Goal: Information Seeking & Learning: Check status

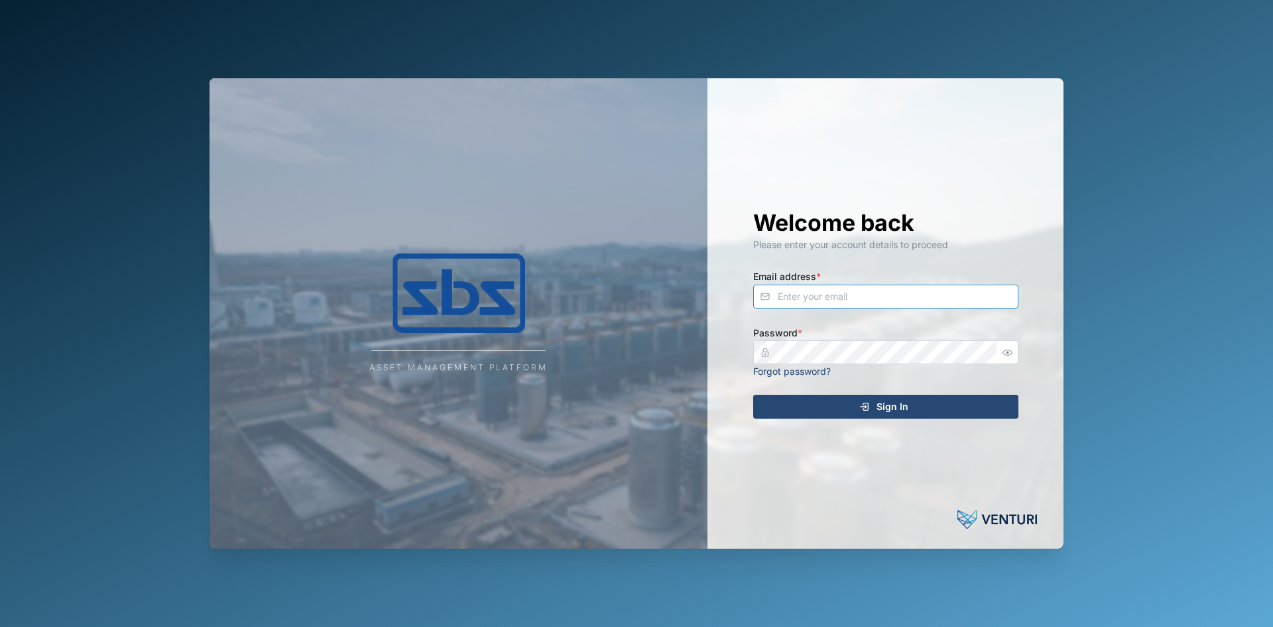
type input "[EMAIL_ADDRESS][DOMAIN_NAME]"
click at [856, 407] on div "Sign In" at bounding box center [884, 406] width 244 height 23
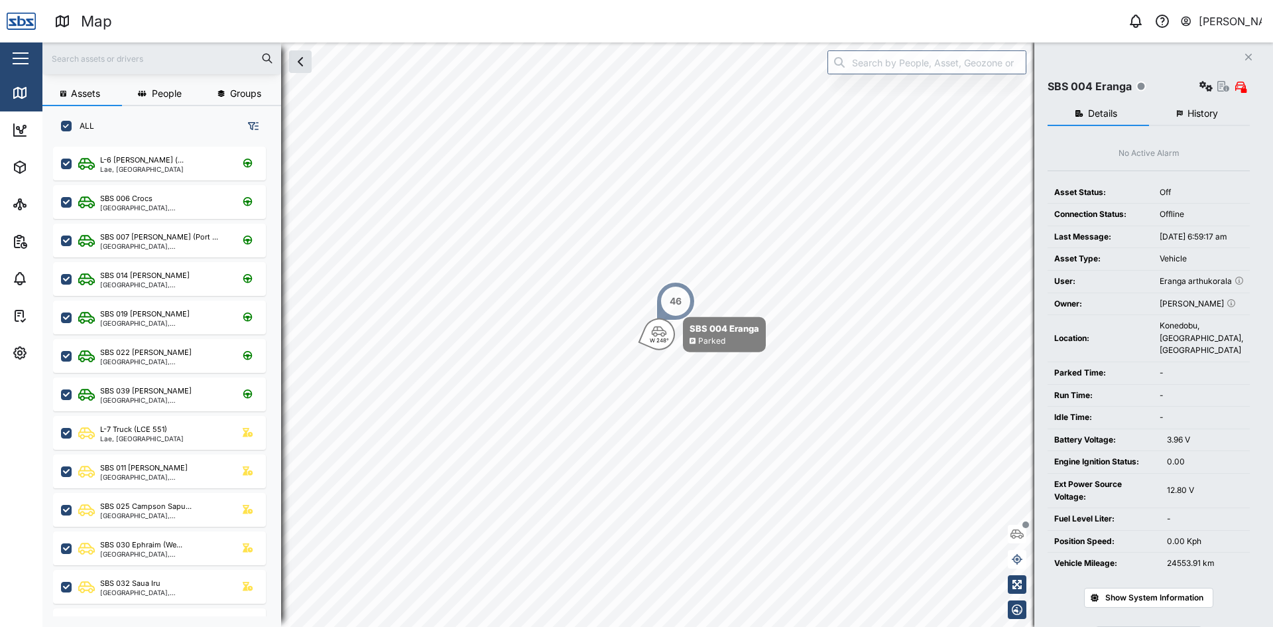
scroll to position [464, 208]
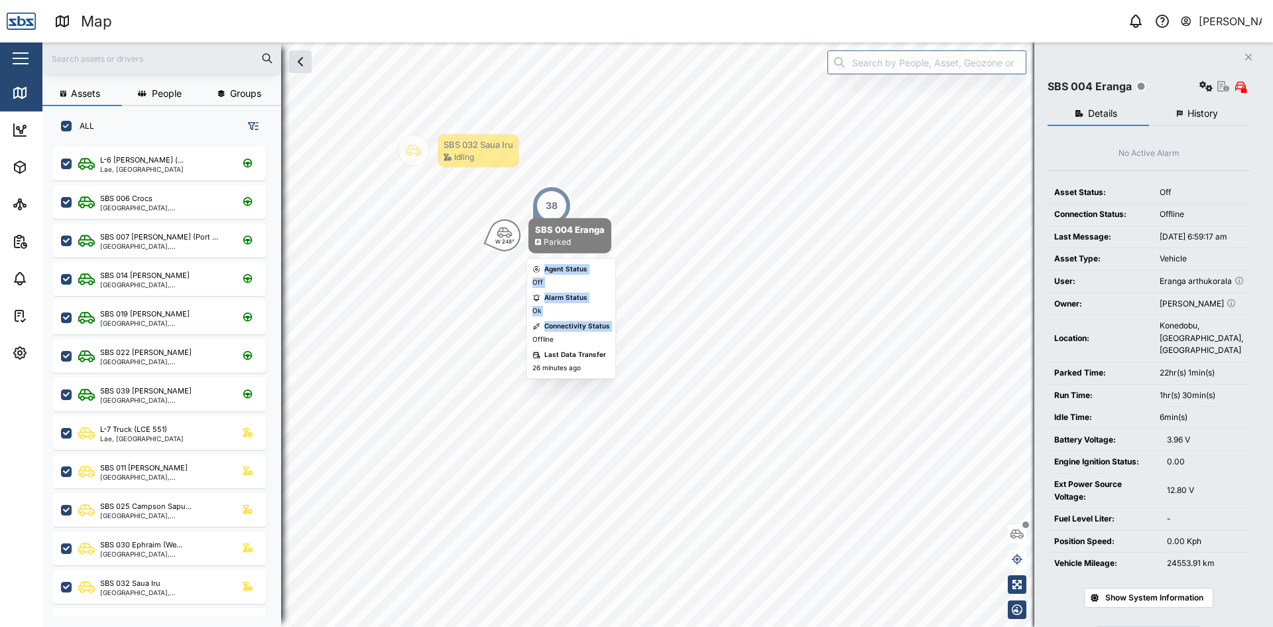
click at [569, 476] on body "Map 0 [PERSON_NAME] Close Map Dashboard Assets ATS Camera Generator Personnel T…" at bounding box center [636, 313] width 1273 height 627
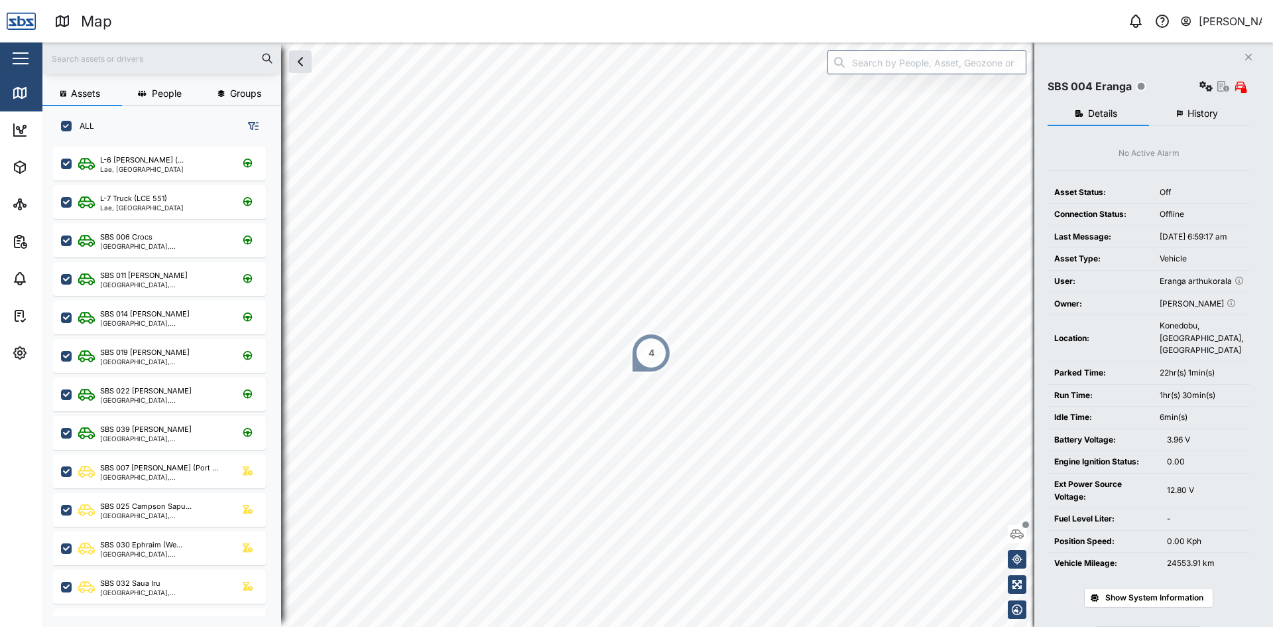
click at [652, 352] on div "4" at bounding box center [652, 353] width 6 height 15
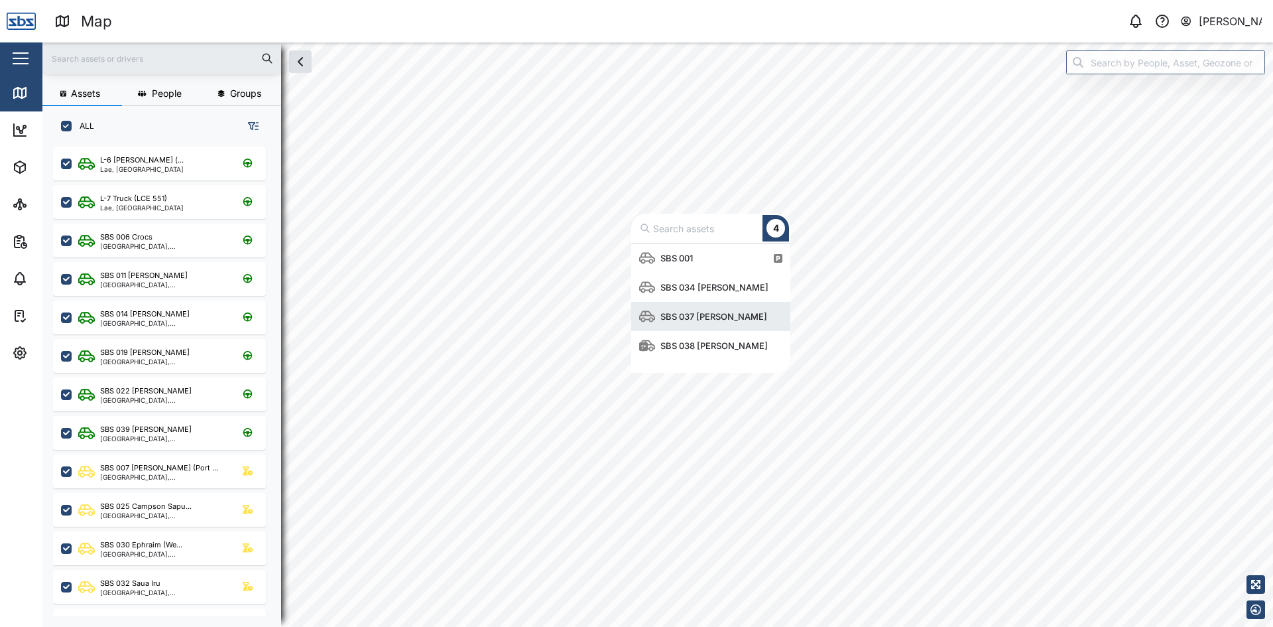
scroll to position [119, 149]
click at [704, 314] on div "SBS 037 [PERSON_NAME]" at bounding box center [713, 316] width 117 height 13
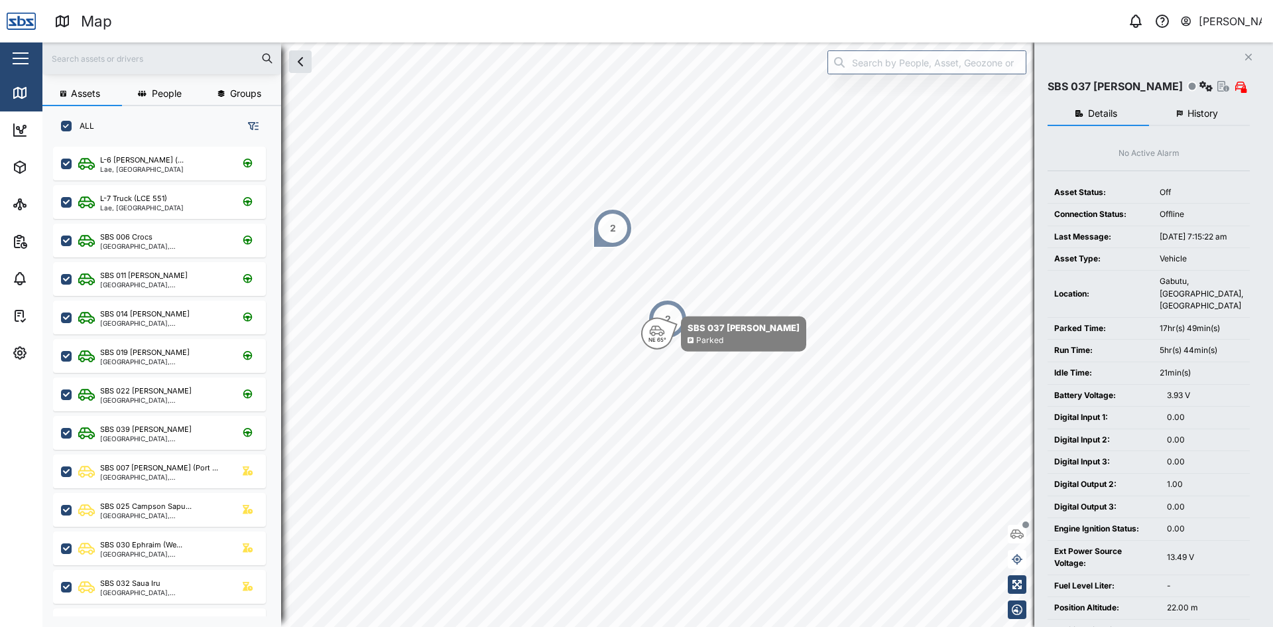
click at [1244, 58] on button "Close" at bounding box center [1249, 57] width 19 height 19
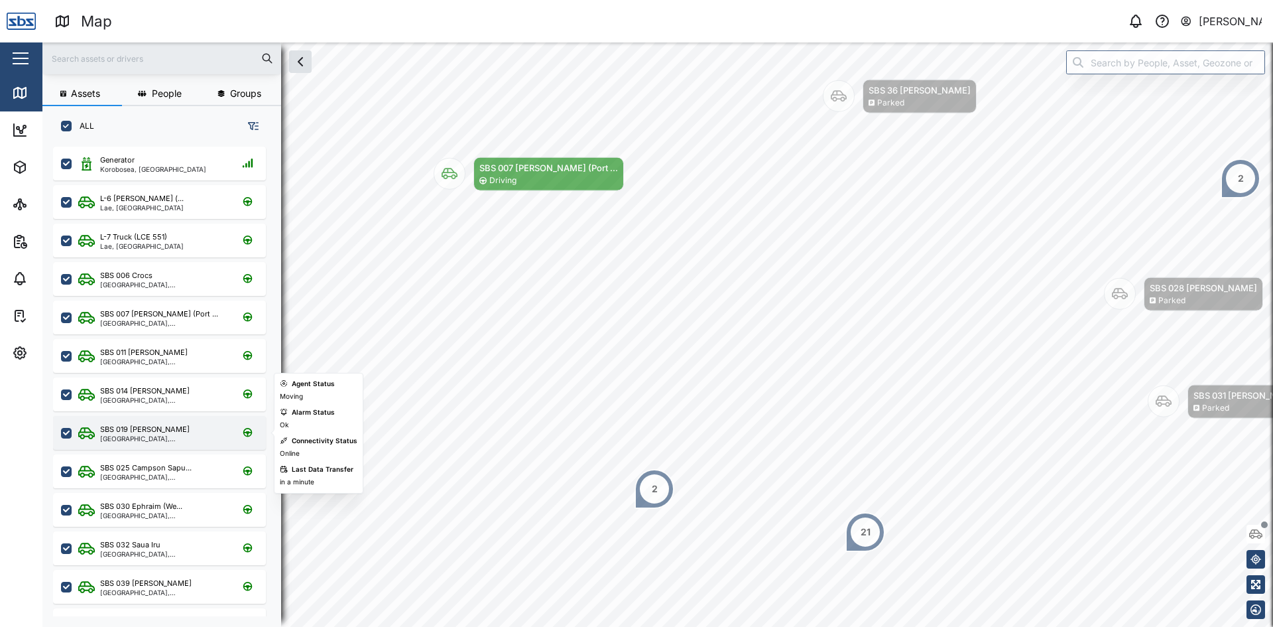
click at [139, 429] on div "SBS 019 [PERSON_NAME]" at bounding box center [145, 429] width 90 height 11
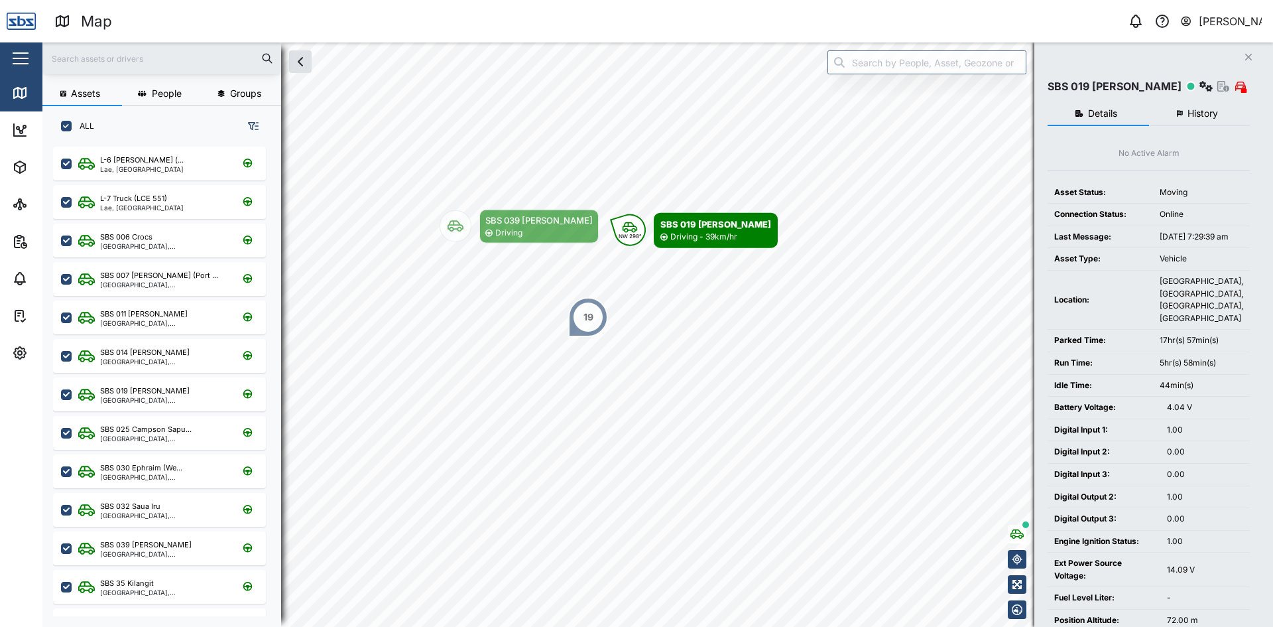
click at [119, 54] on input "text" at bounding box center [161, 58] width 223 height 20
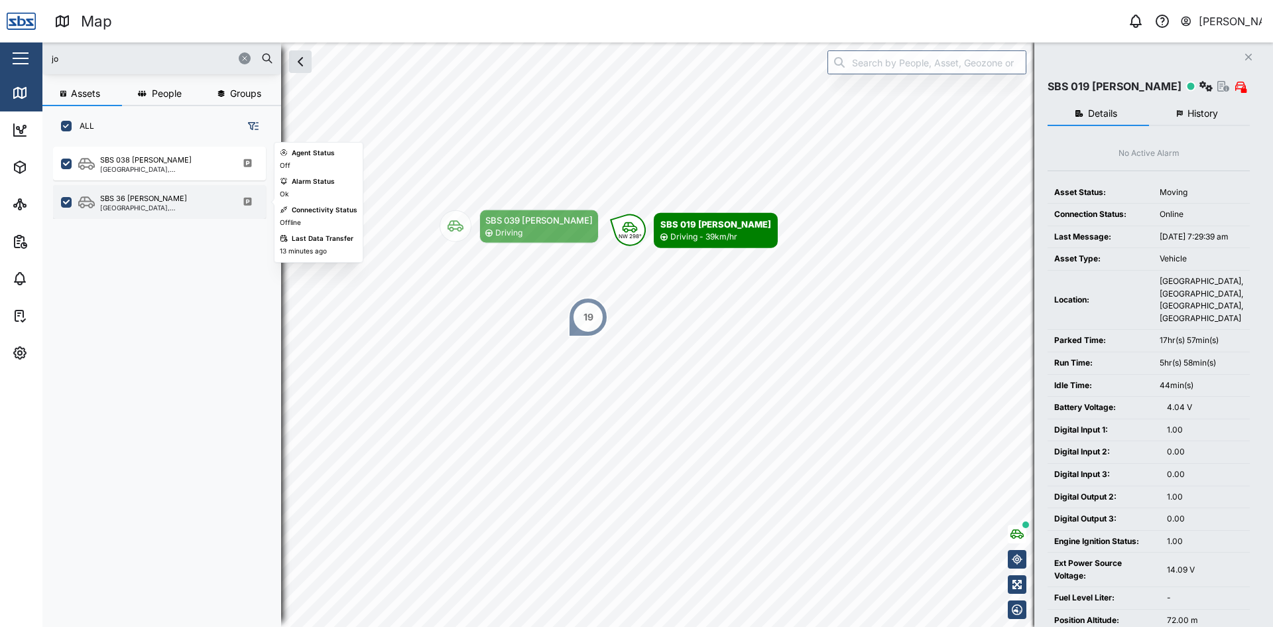
type input "jo"
click at [133, 210] on div "[GEOGRAPHIC_DATA], [GEOGRAPHIC_DATA]" at bounding box center [163, 207] width 127 height 7
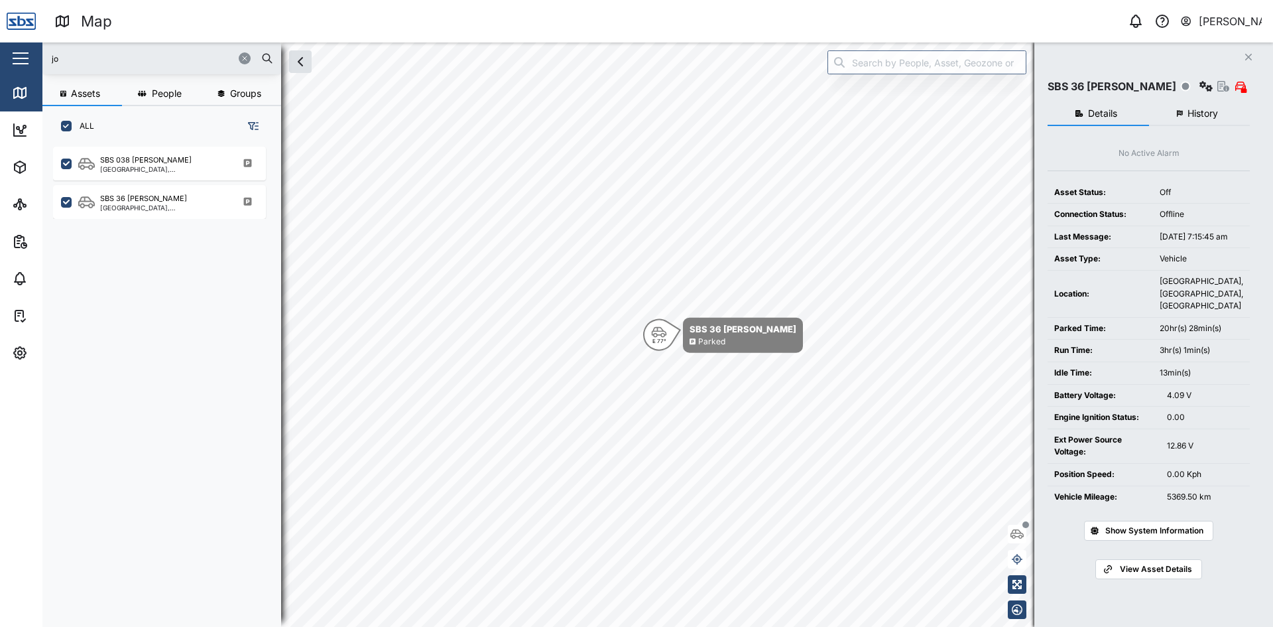
click at [245, 58] on icon "button" at bounding box center [245, 58] width 8 height 8
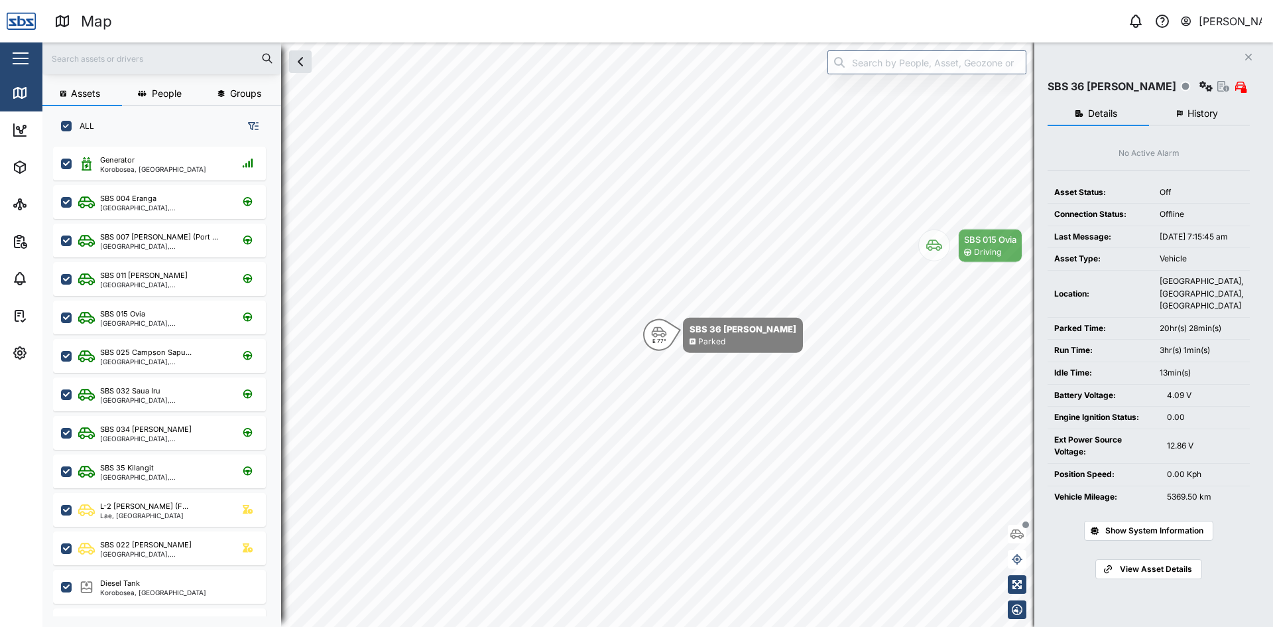
click at [1246, 55] on icon "button" at bounding box center [1249, 57] width 7 height 7
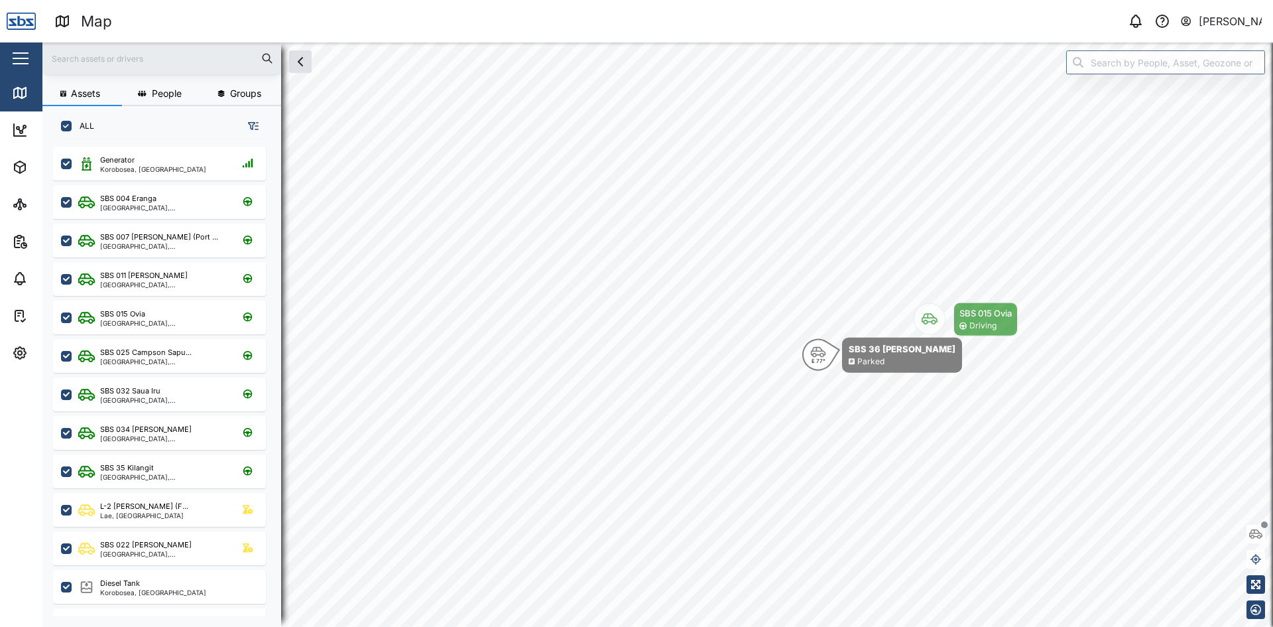
click at [192, 62] on input "text" at bounding box center [161, 58] width 223 height 20
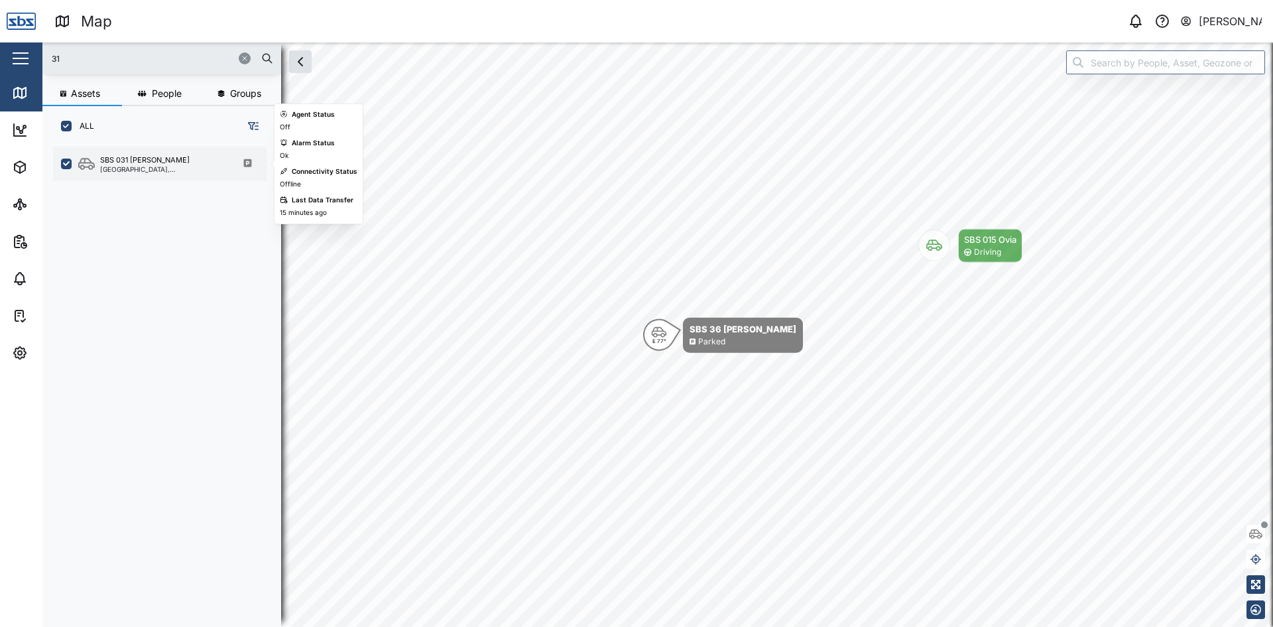
type input "31"
click at [137, 169] on div "[GEOGRAPHIC_DATA], [GEOGRAPHIC_DATA]" at bounding box center [163, 169] width 127 height 7
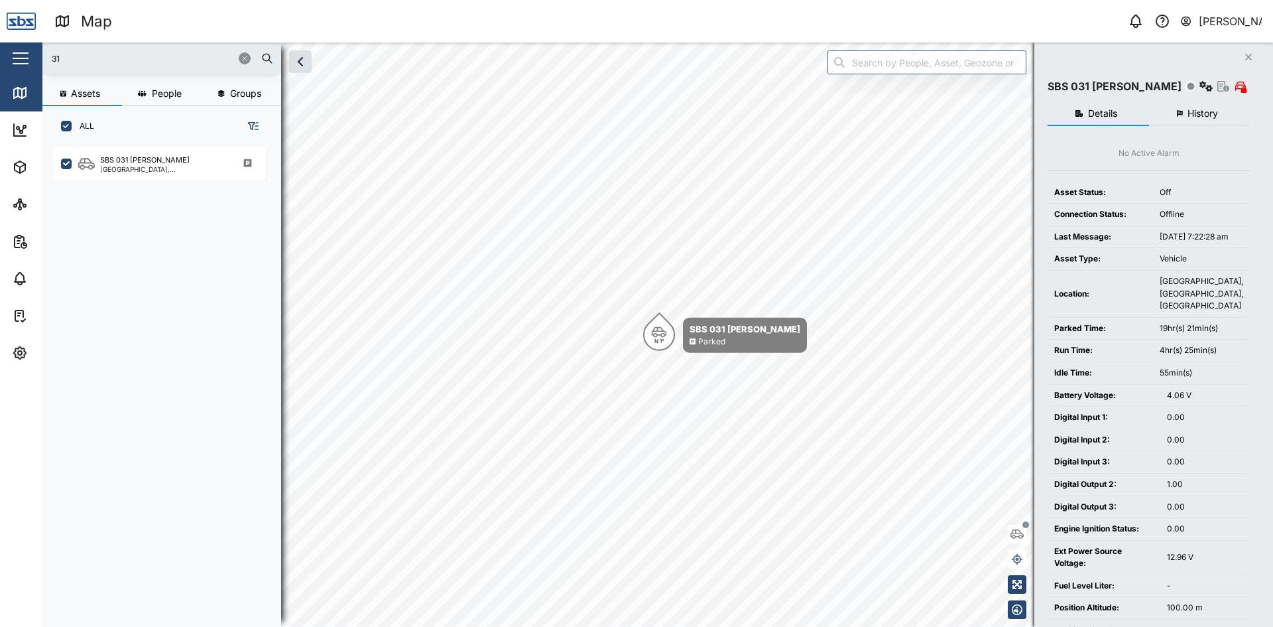
click at [1200, 105] on button "History" at bounding box center [1199, 114] width 101 height 24
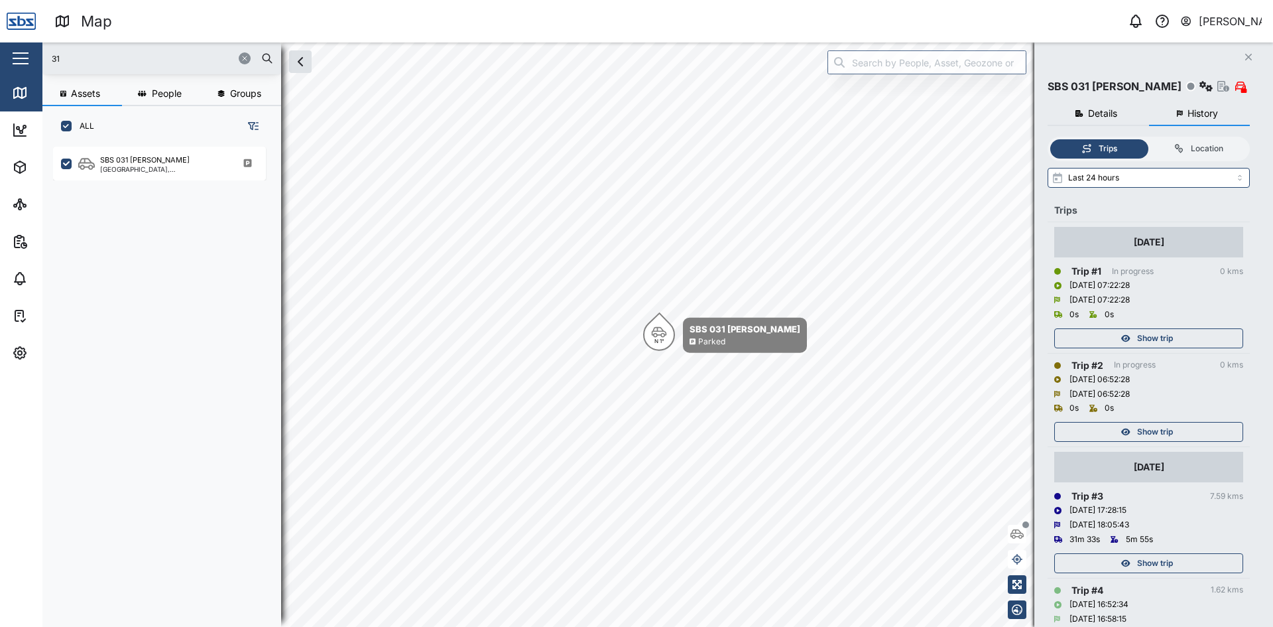
click at [1170, 432] on span "Show trip" at bounding box center [1155, 431] width 36 height 19
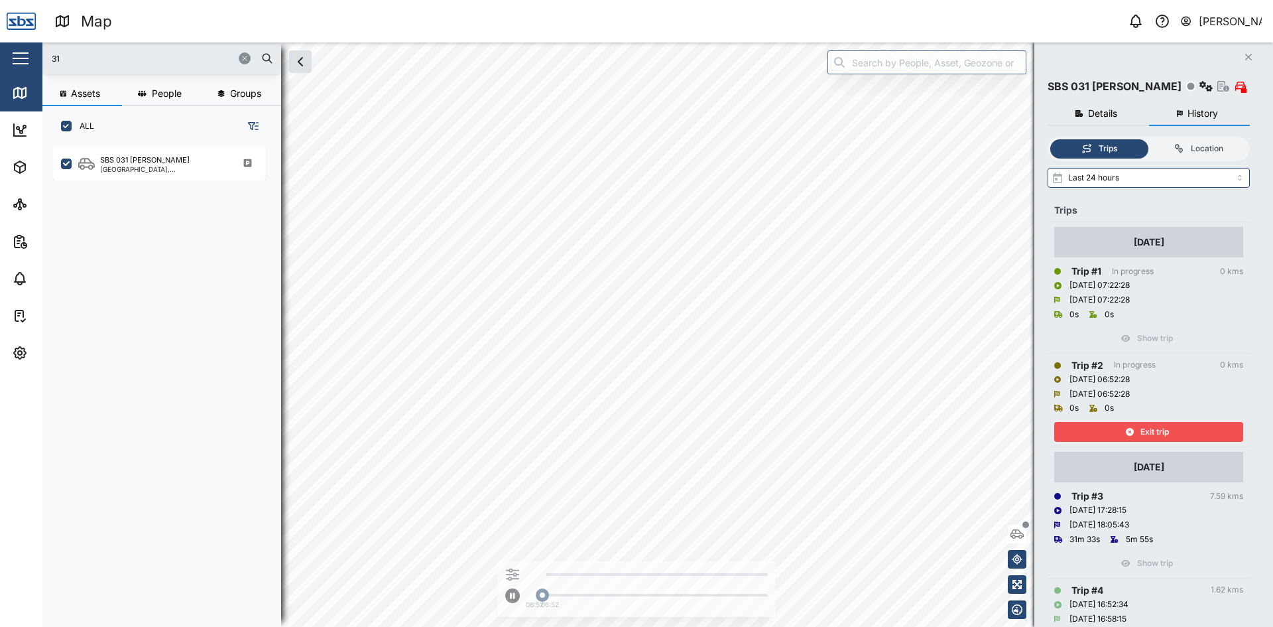
click at [1170, 432] on div "Exit trip" at bounding box center [1147, 431] width 172 height 19
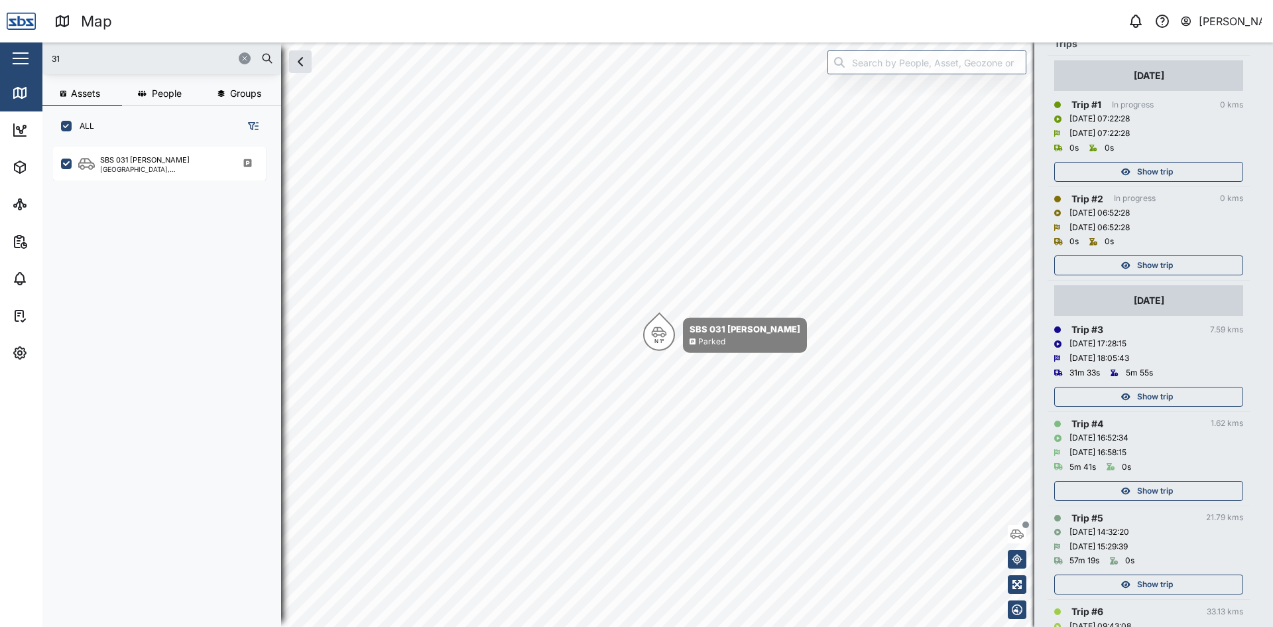
scroll to position [199, 0]
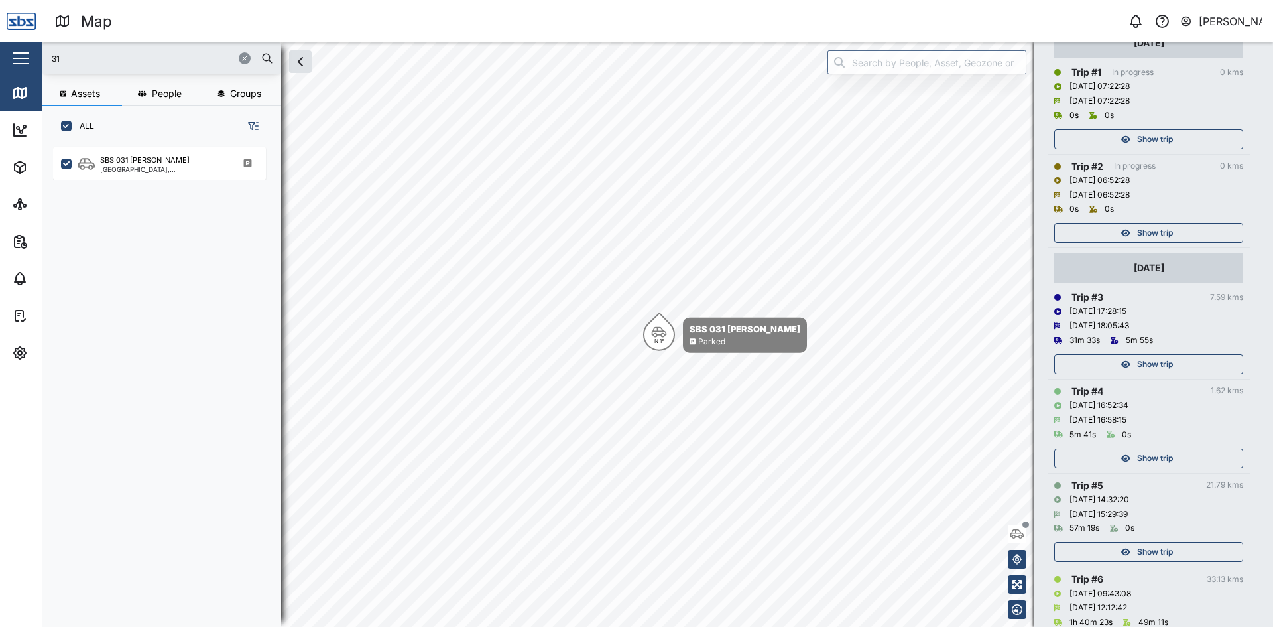
click at [1172, 359] on span "Show trip" at bounding box center [1155, 364] width 36 height 19
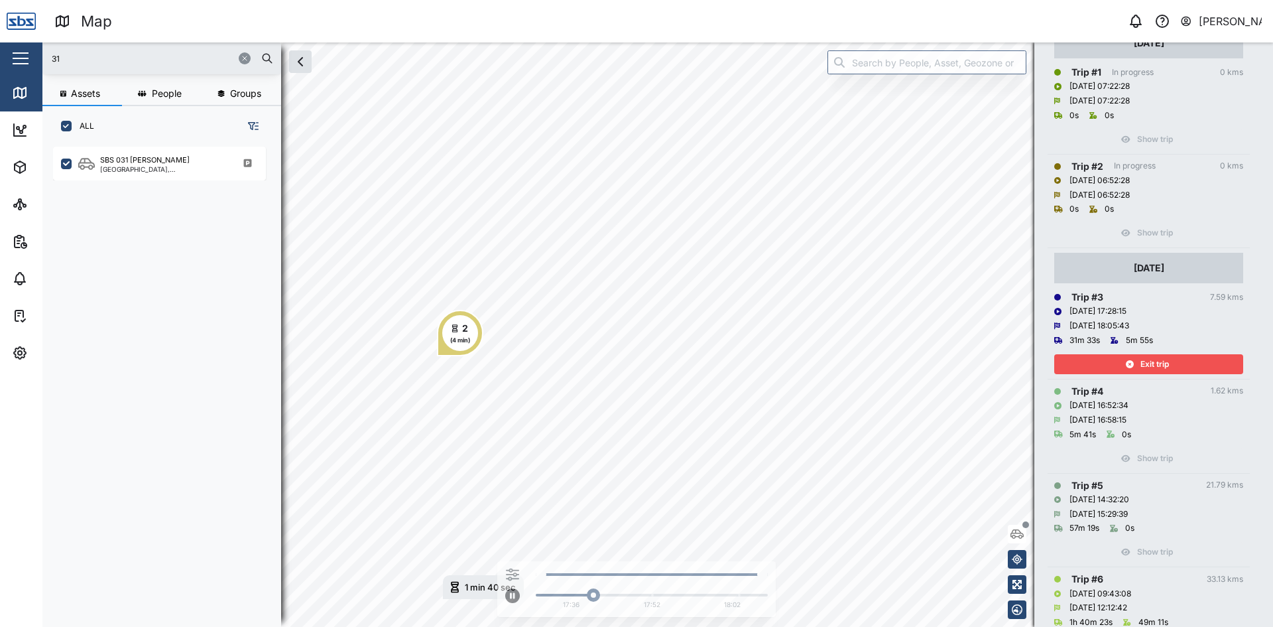
click at [1158, 359] on span "Exit trip" at bounding box center [1155, 364] width 29 height 19
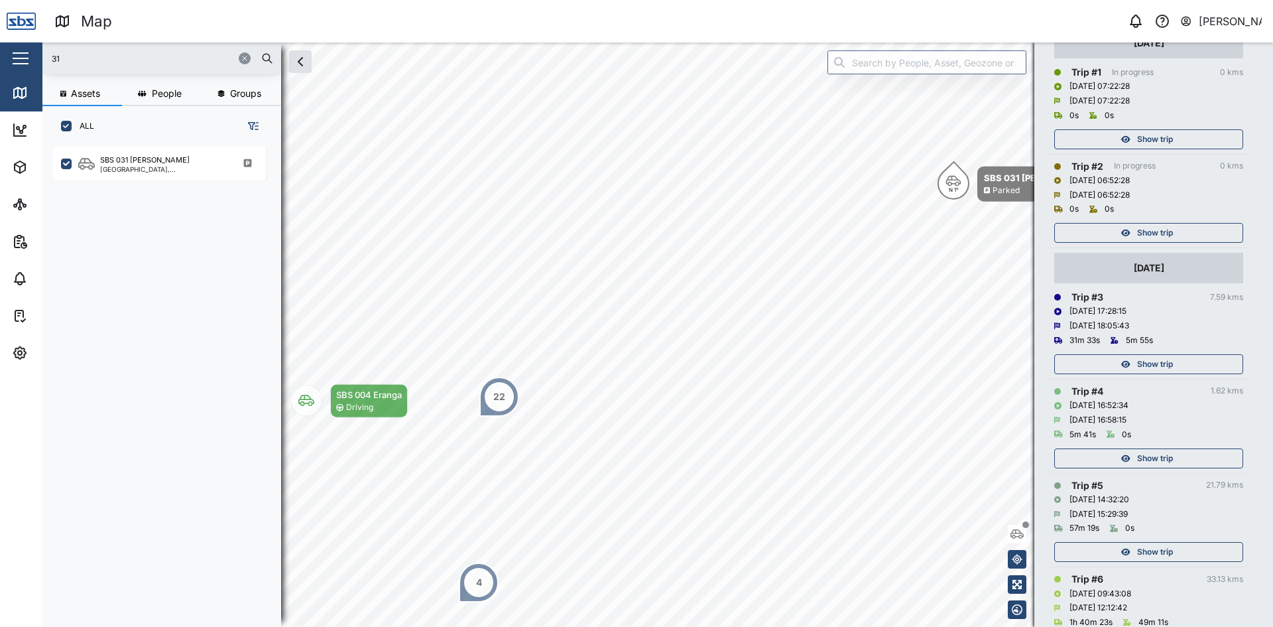
click at [1152, 452] on span "Show trip" at bounding box center [1155, 458] width 36 height 19
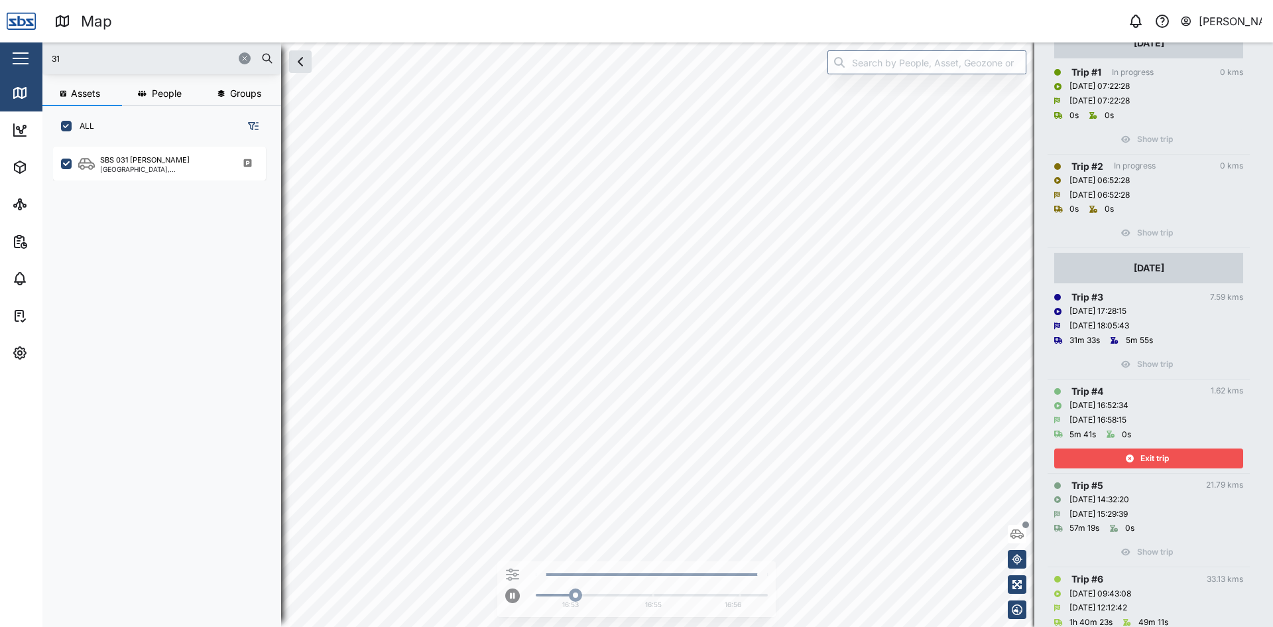
click at [1152, 452] on span "Exit trip" at bounding box center [1155, 458] width 29 height 19
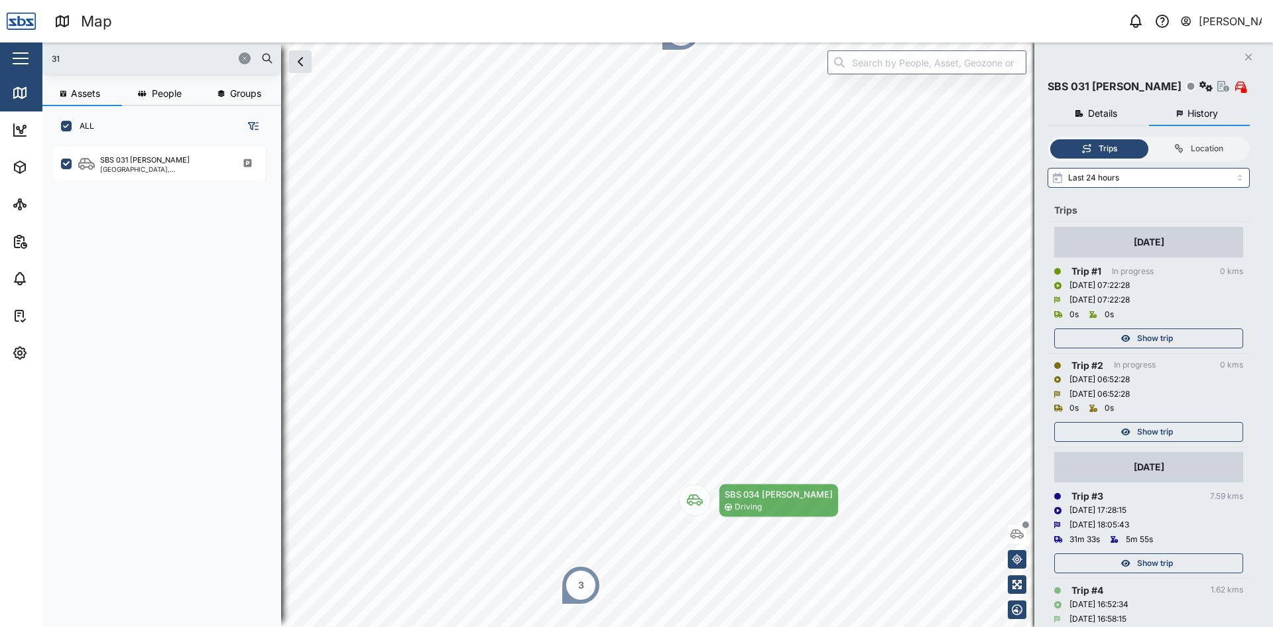
click at [1245, 52] on icon "Close" at bounding box center [1249, 57] width 8 height 11
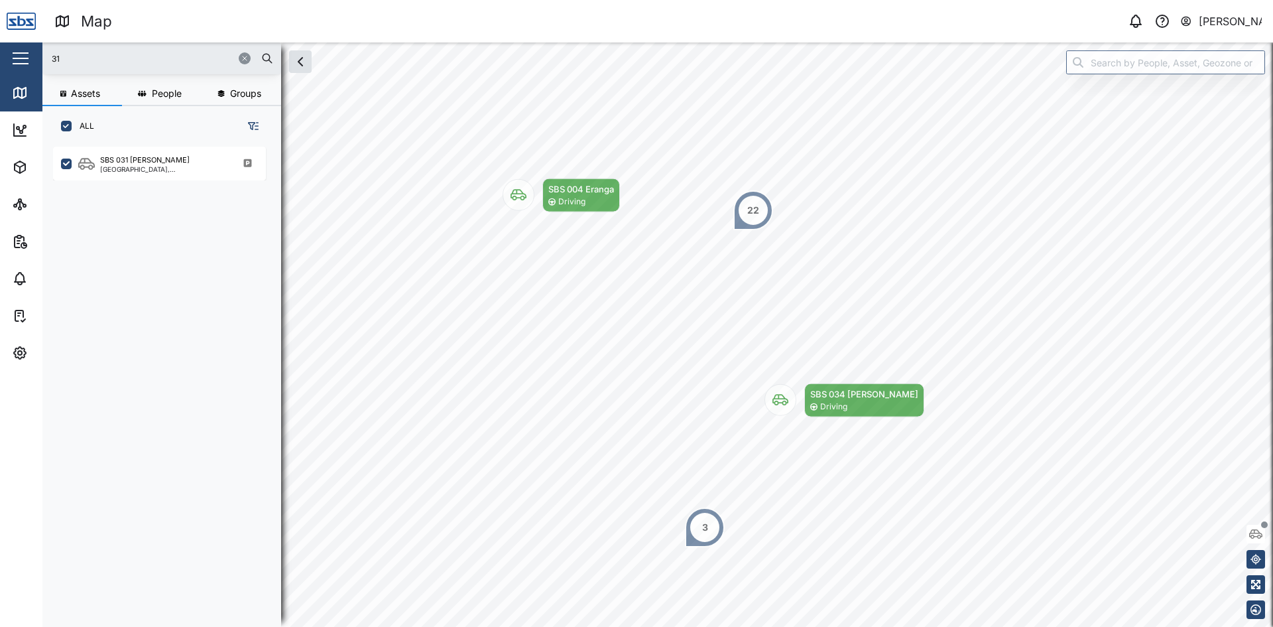
click at [242, 57] on icon "button" at bounding box center [245, 58] width 8 height 8
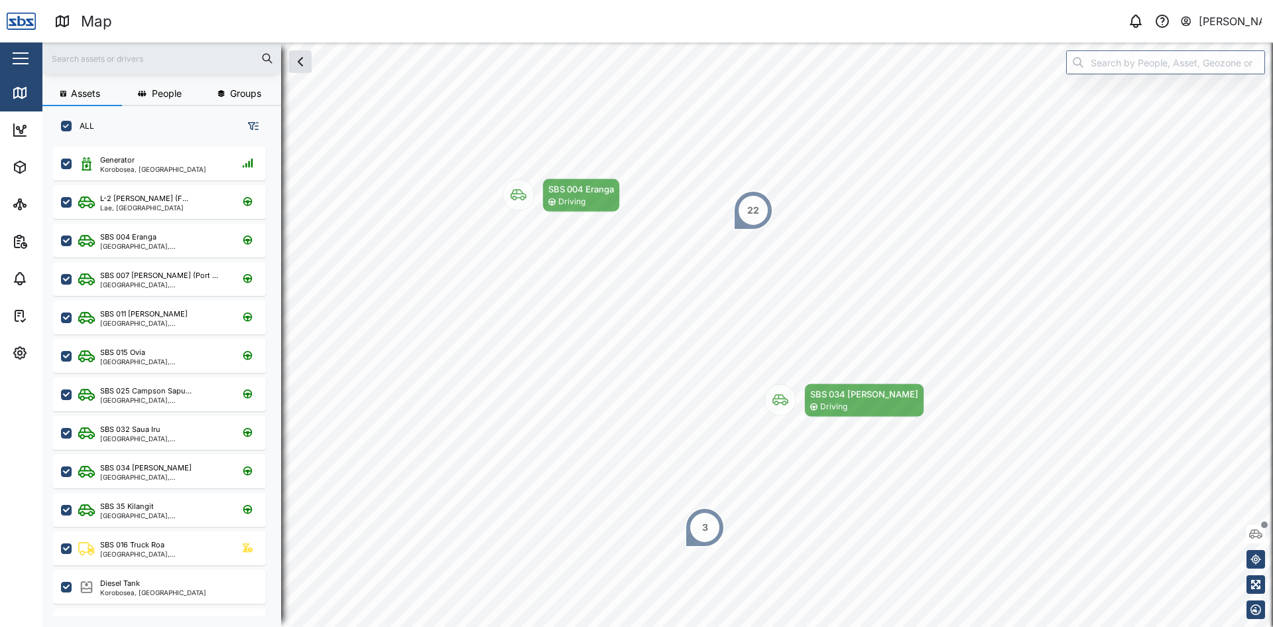
click at [163, 60] on input "text" at bounding box center [161, 58] width 223 height 20
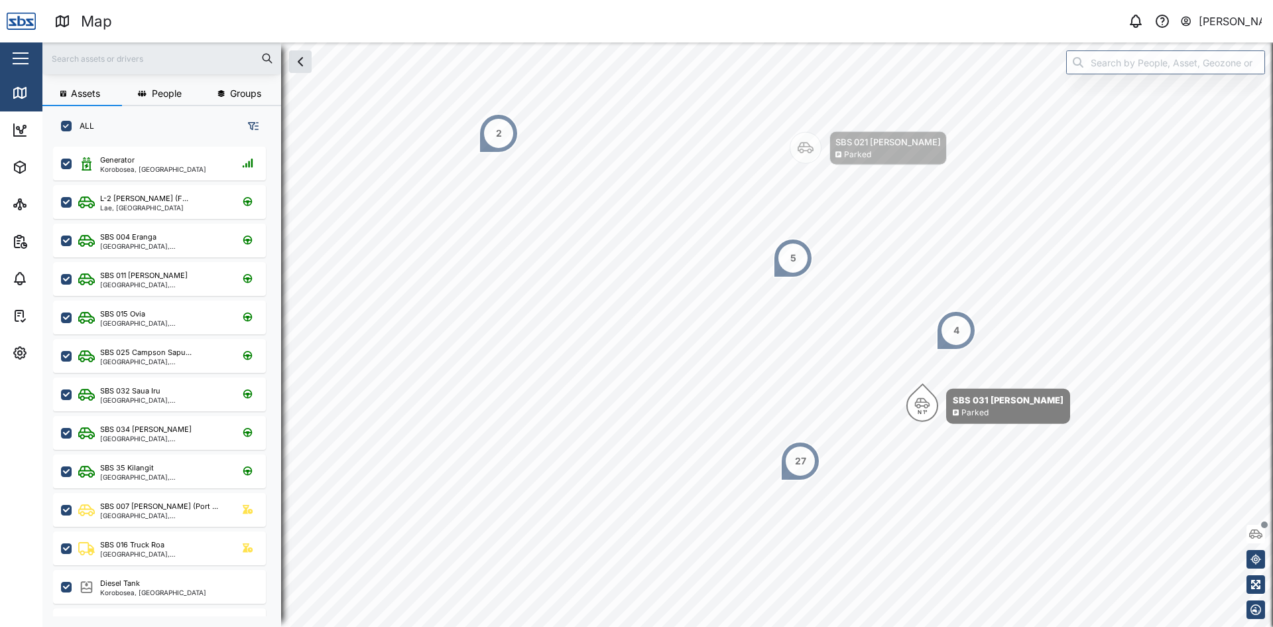
click at [499, 138] on div "2" at bounding box center [499, 133] width 6 height 15
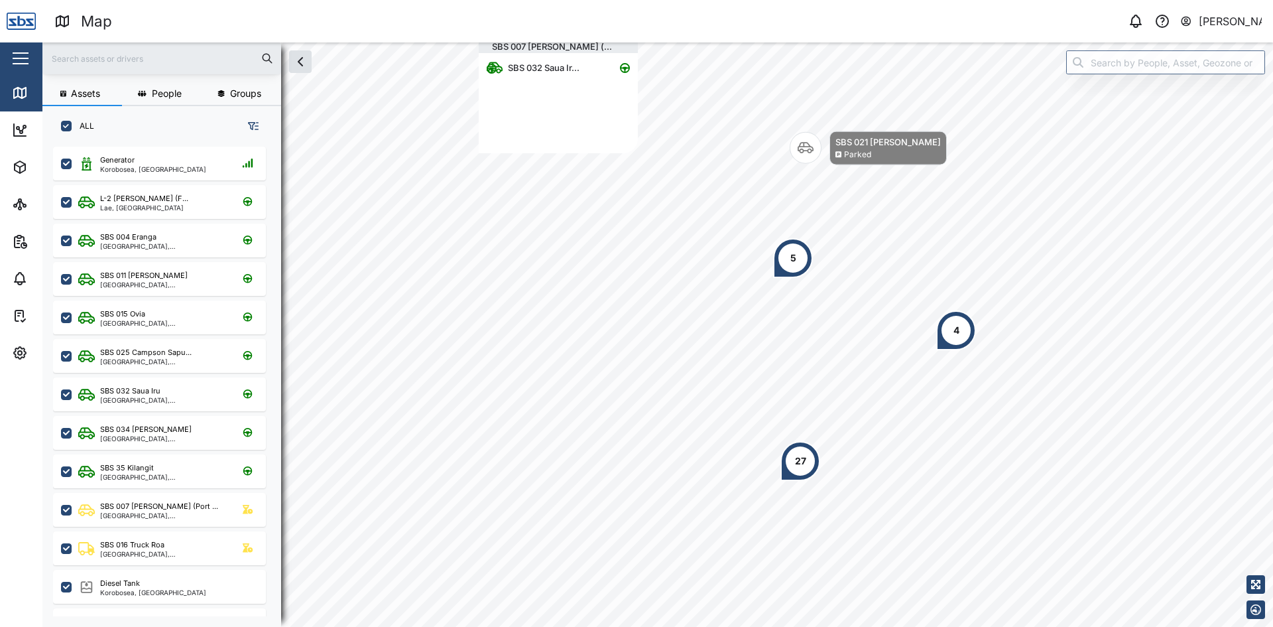
scroll to position [119, 149]
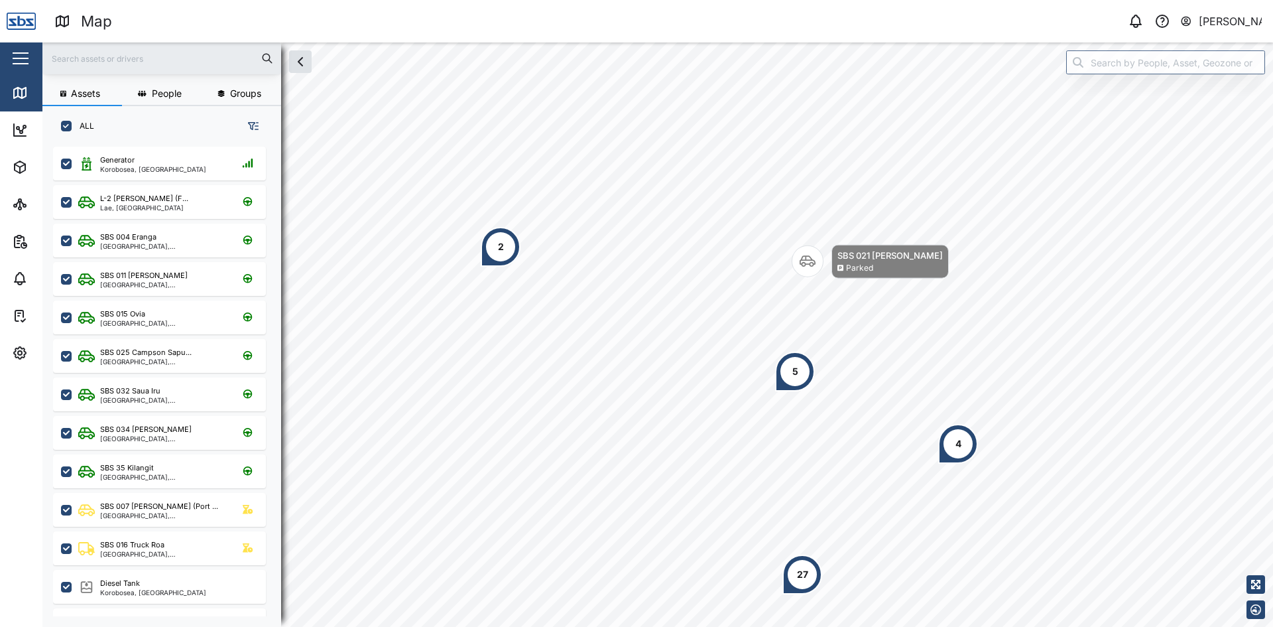
click at [507, 248] on div "2" at bounding box center [501, 247] width 40 height 40
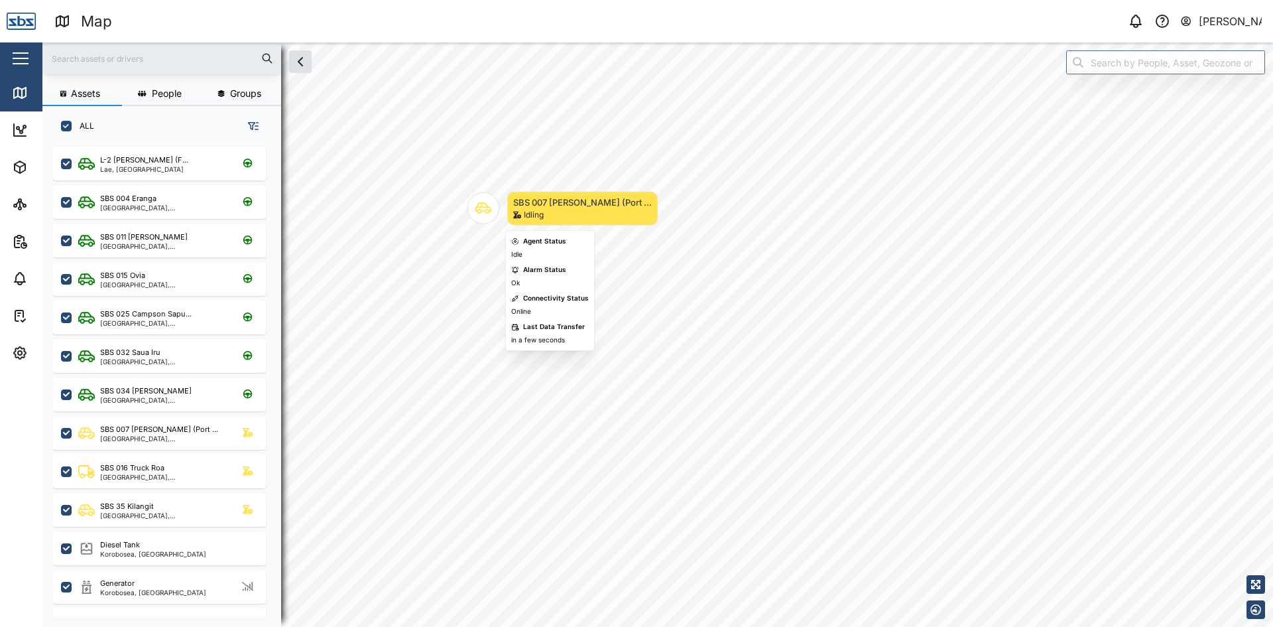
click at [479, 213] on icon "Map marker" at bounding box center [484, 208] width 16 height 11
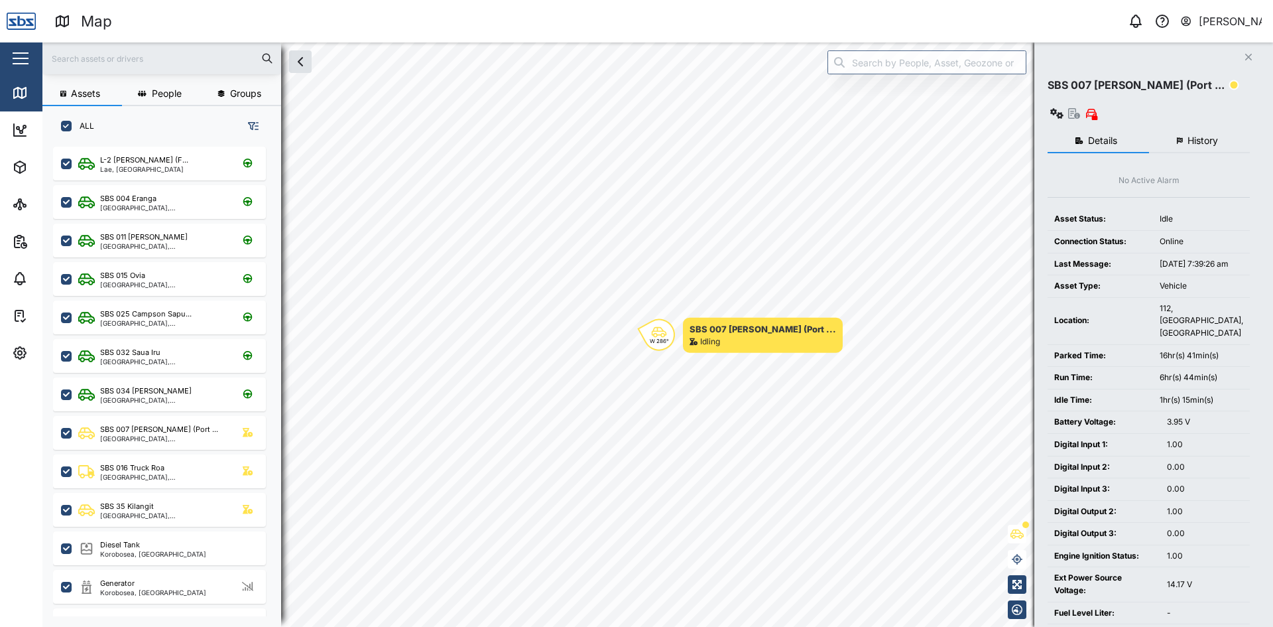
click at [1204, 136] on span "History" at bounding box center [1203, 140] width 31 height 9
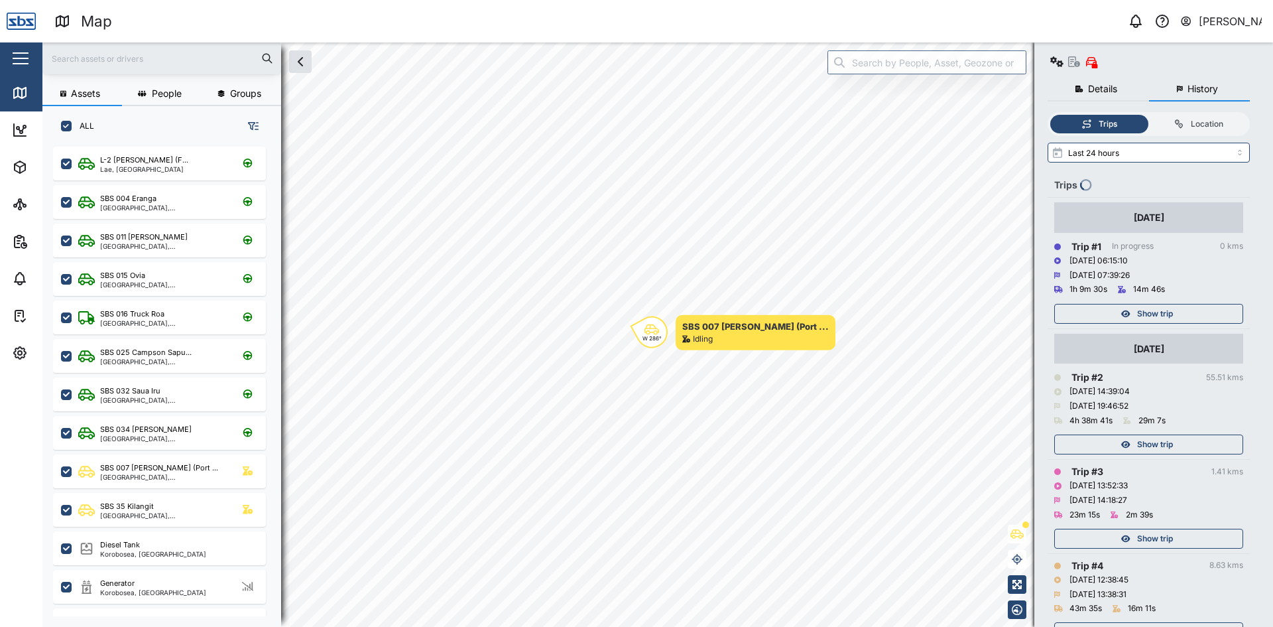
scroll to position [66, 0]
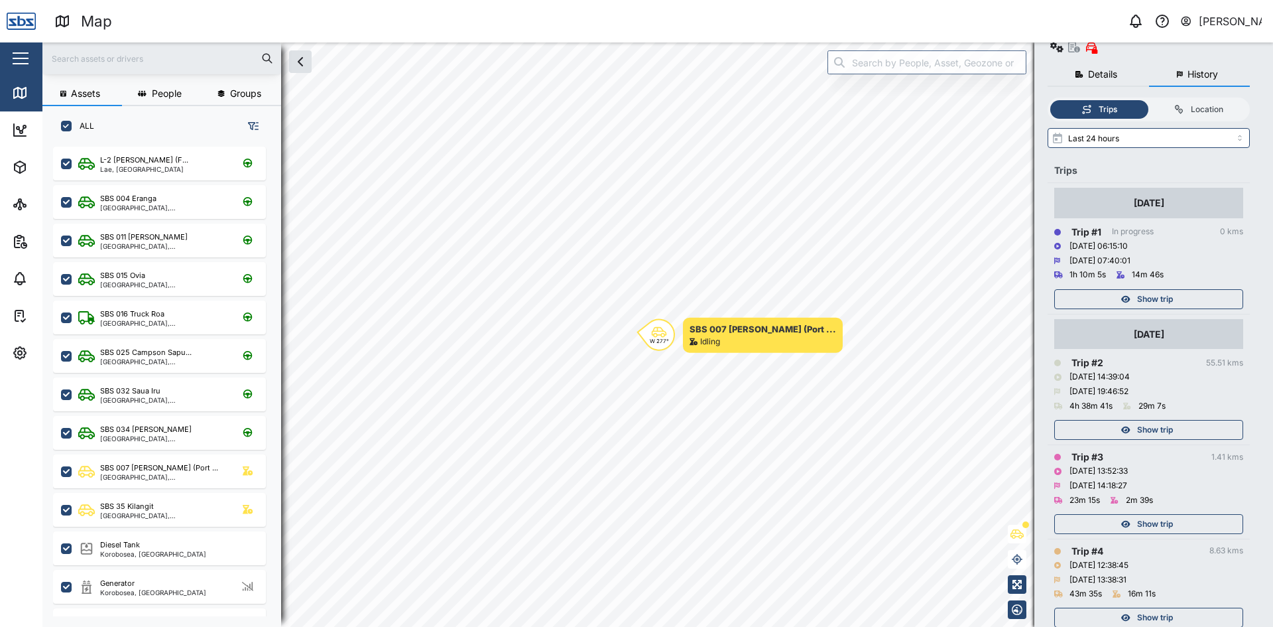
click at [1174, 420] on div "Show trip" at bounding box center [1147, 429] width 172 height 19
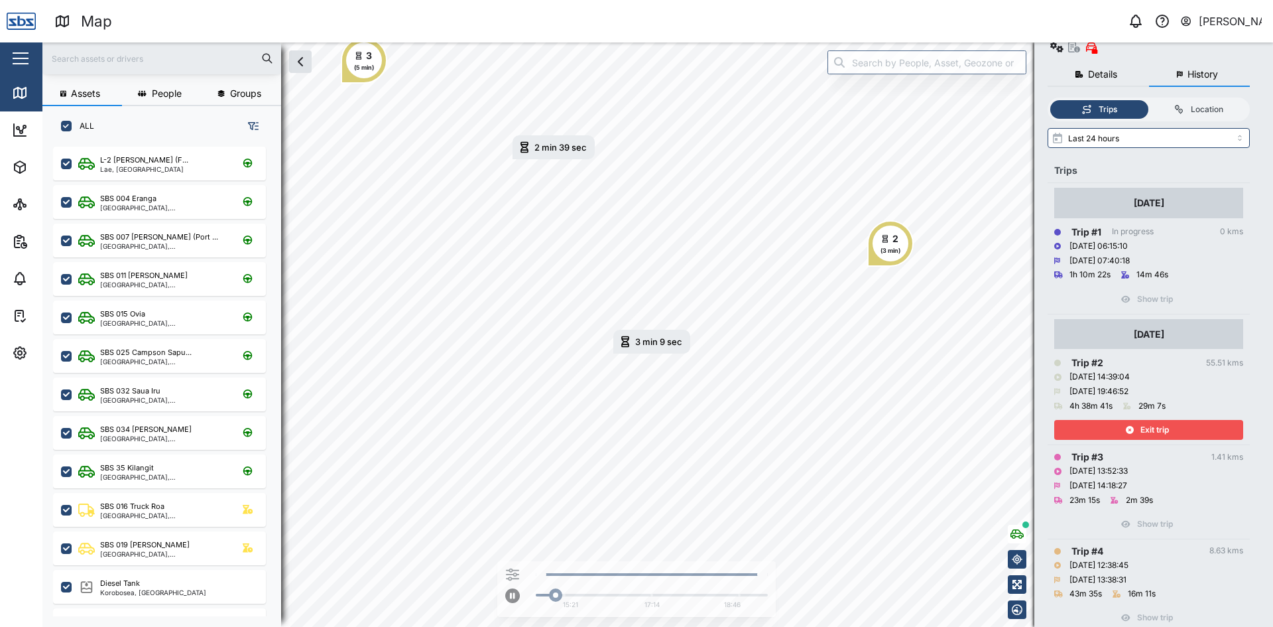
click at [1166, 420] on span "Exit trip" at bounding box center [1155, 429] width 29 height 19
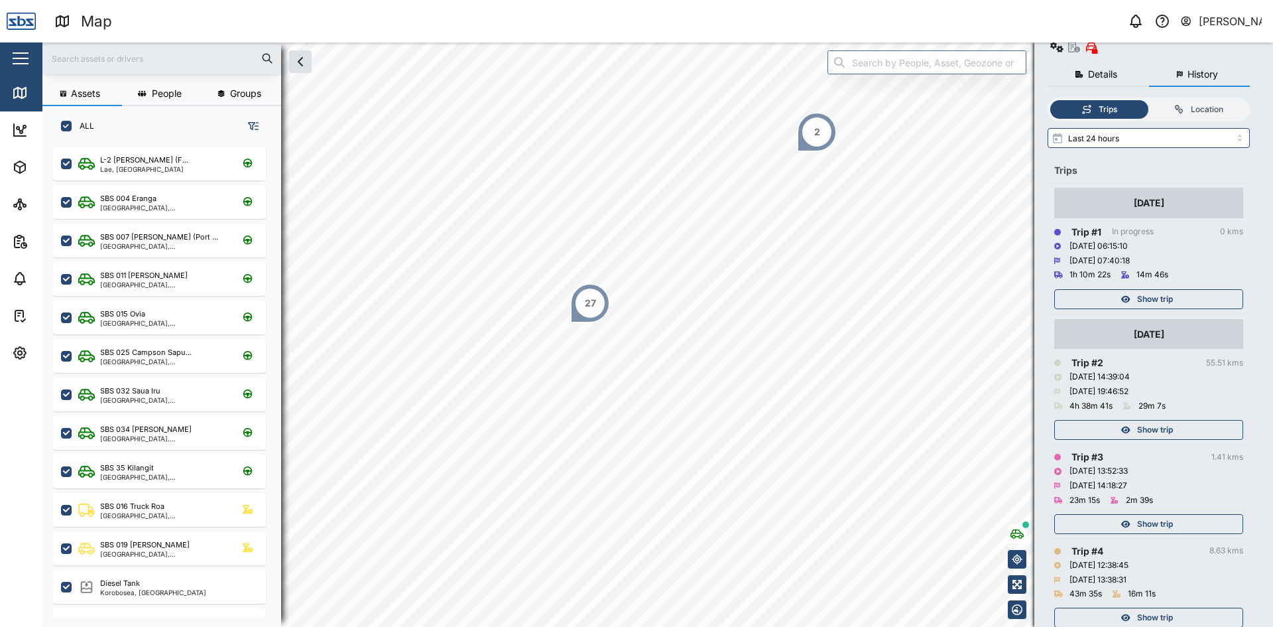
click at [1175, 290] on div "Show trip" at bounding box center [1147, 299] width 172 height 19
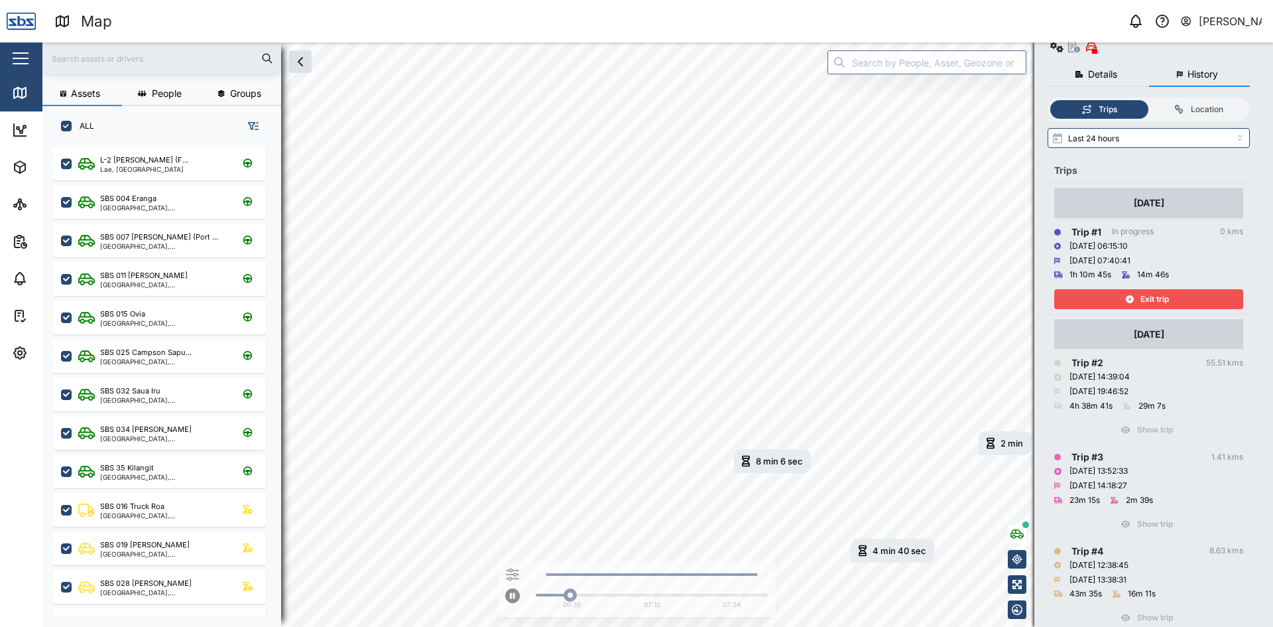
click at [1175, 290] on div "Exit trip" at bounding box center [1147, 299] width 172 height 19
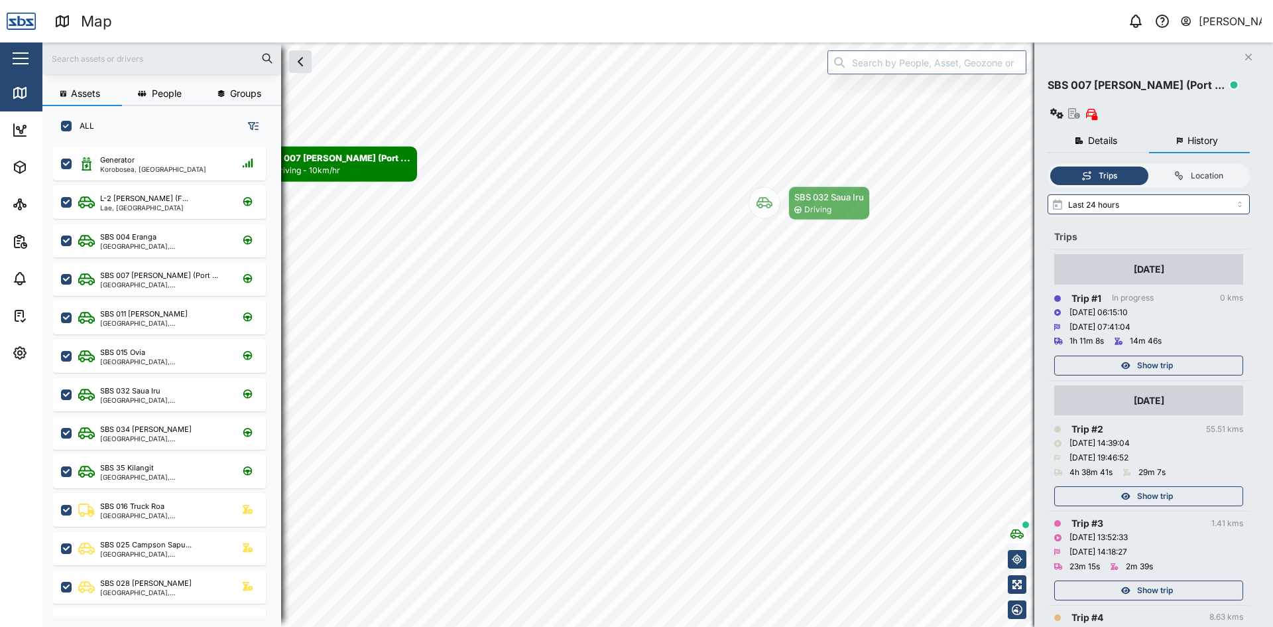
click at [1248, 52] on icon "Close" at bounding box center [1249, 57] width 8 height 11
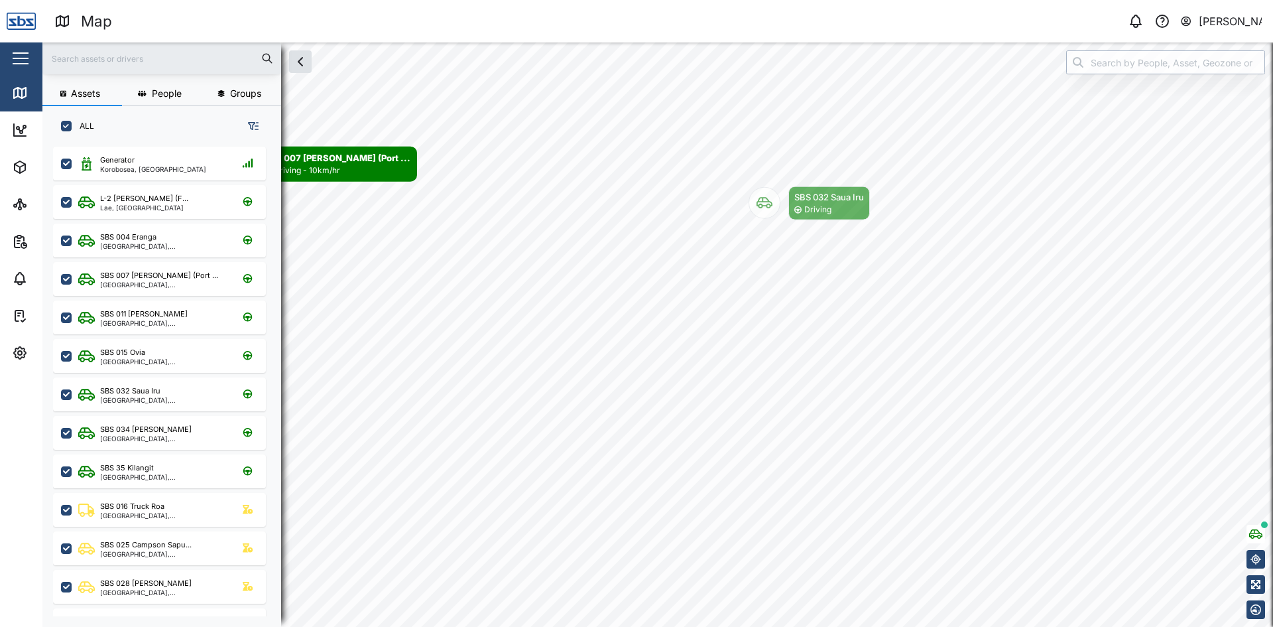
click at [1147, 60] on input "search" at bounding box center [1165, 62] width 199 height 24
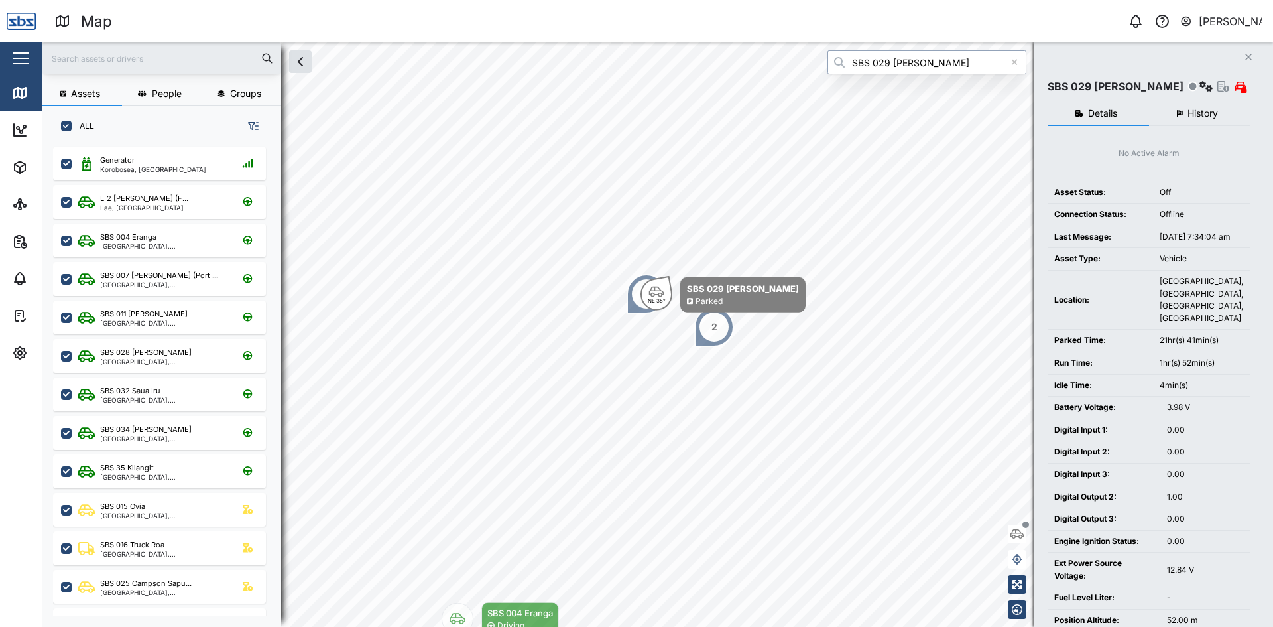
type input "SBS 029 [PERSON_NAME]"
click at [1212, 120] on button "History" at bounding box center [1199, 114] width 101 height 24
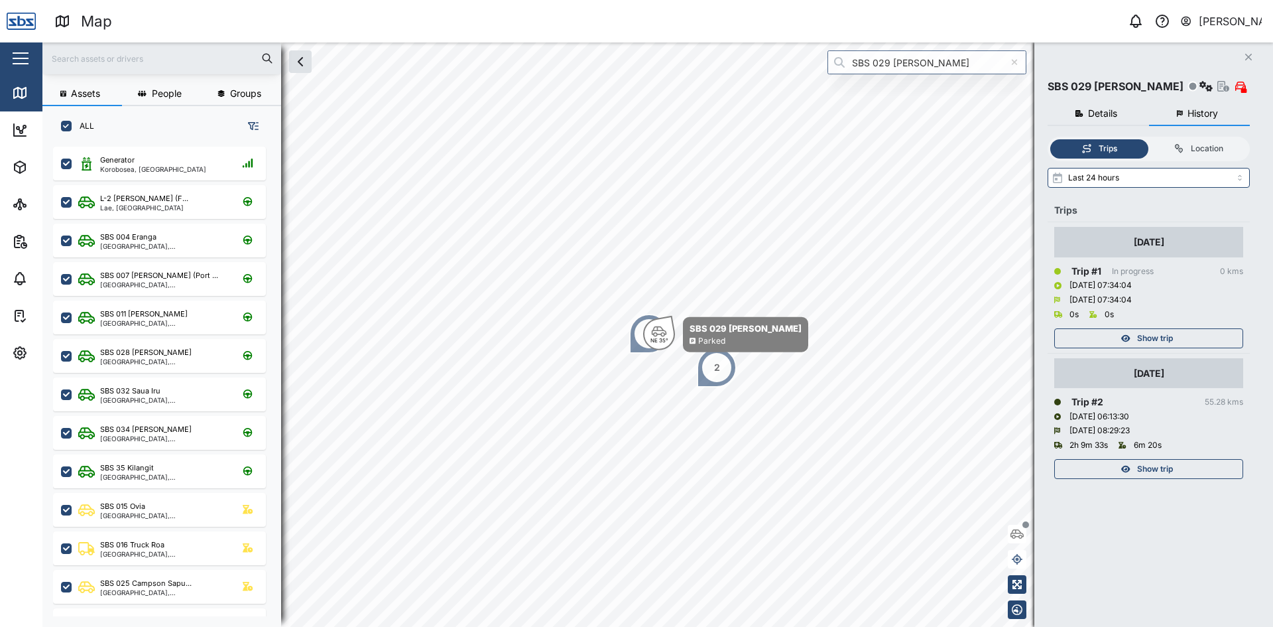
click at [1173, 342] on span "Show trip" at bounding box center [1155, 338] width 36 height 19
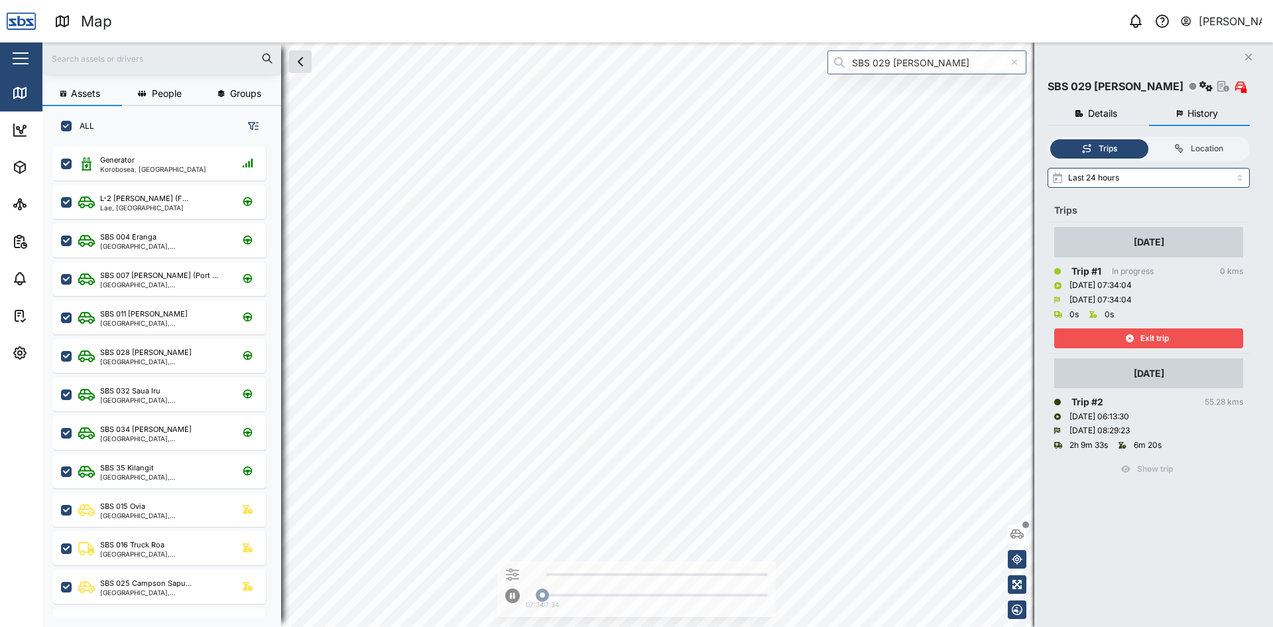
click at [1173, 342] on div "Exit trip" at bounding box center [1147, 338] width 172 height 19
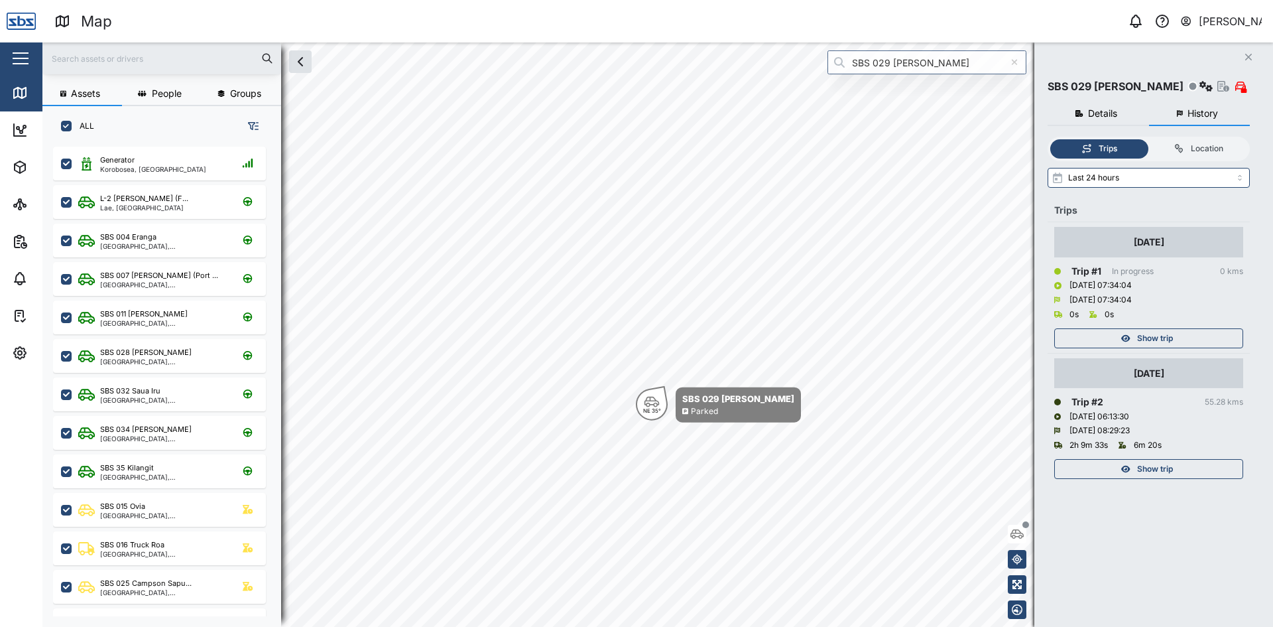
click at [1247, 52] on icon "Close" at bounding box center [1249, 57] width 8 height 11
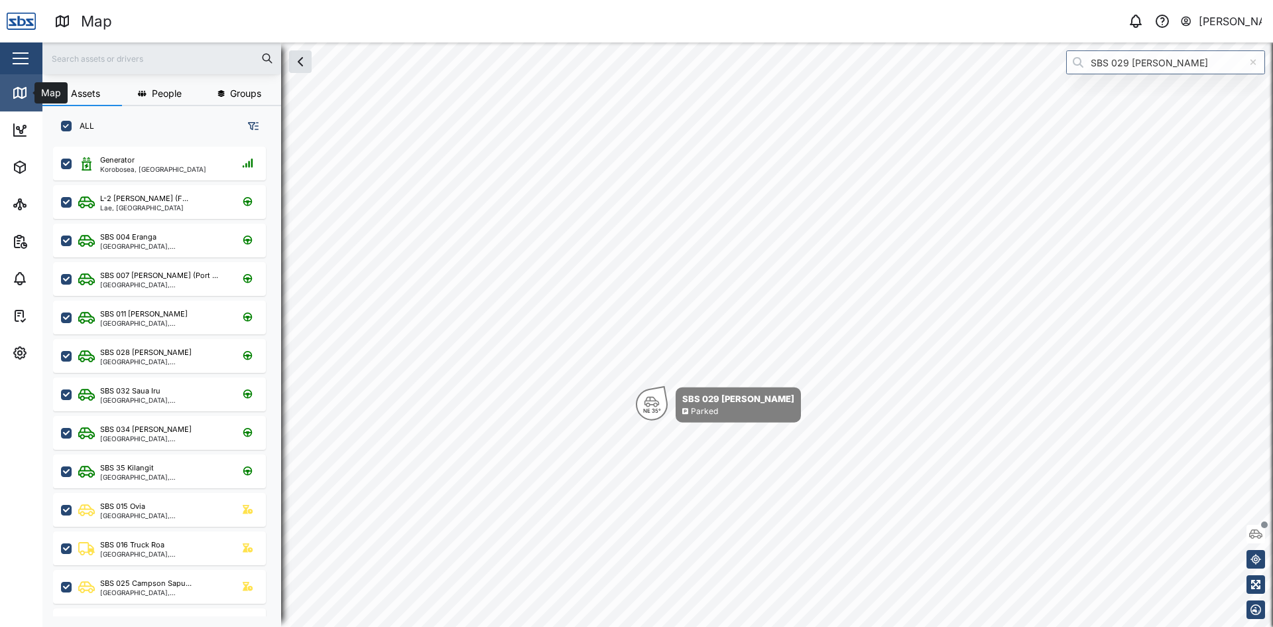
click at [17, 87] on icon at bounding box center [20, 93] width 16 height 16
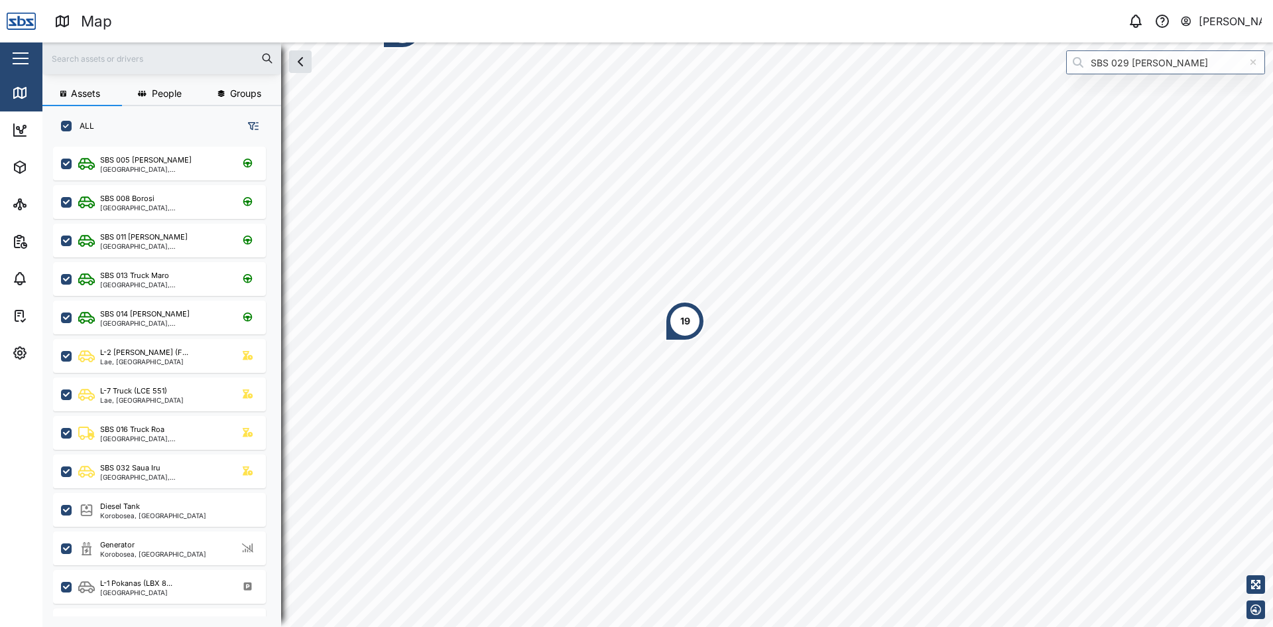
click at [97, 59] on input "text" at bounding box center [161, 58] width 223 height 20
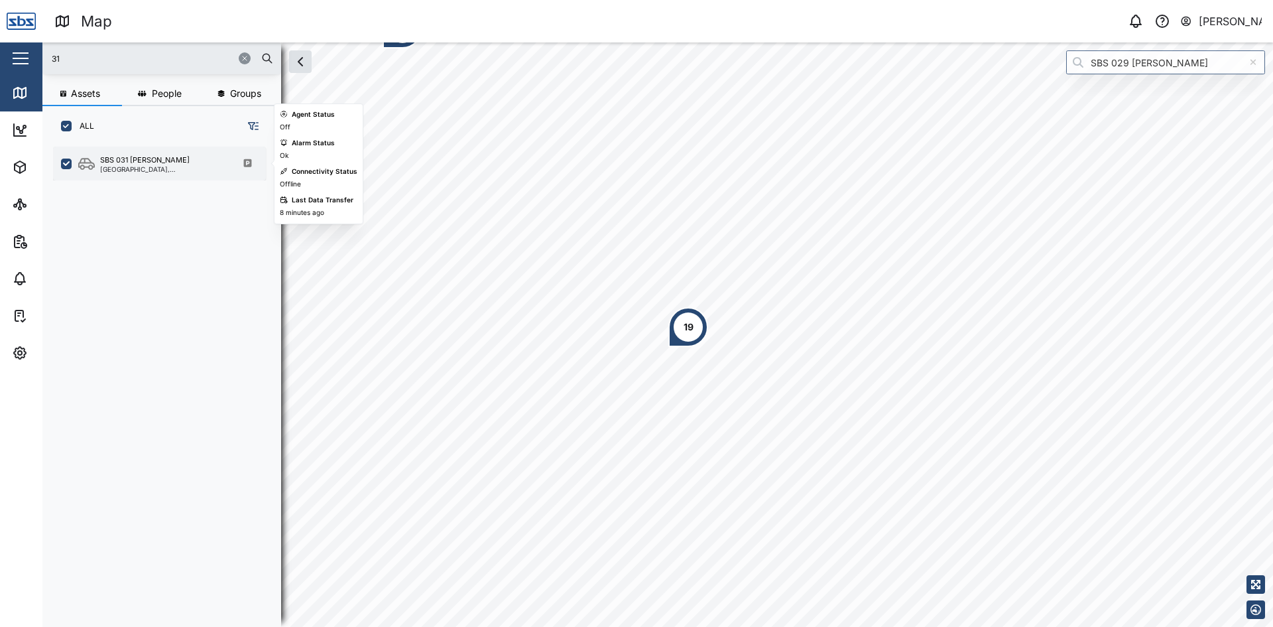
type input "31"
click at [131, 164] on div "SBS 031 [PERSON_NAME]" at bounding box center [145, 160] width 90 height 11
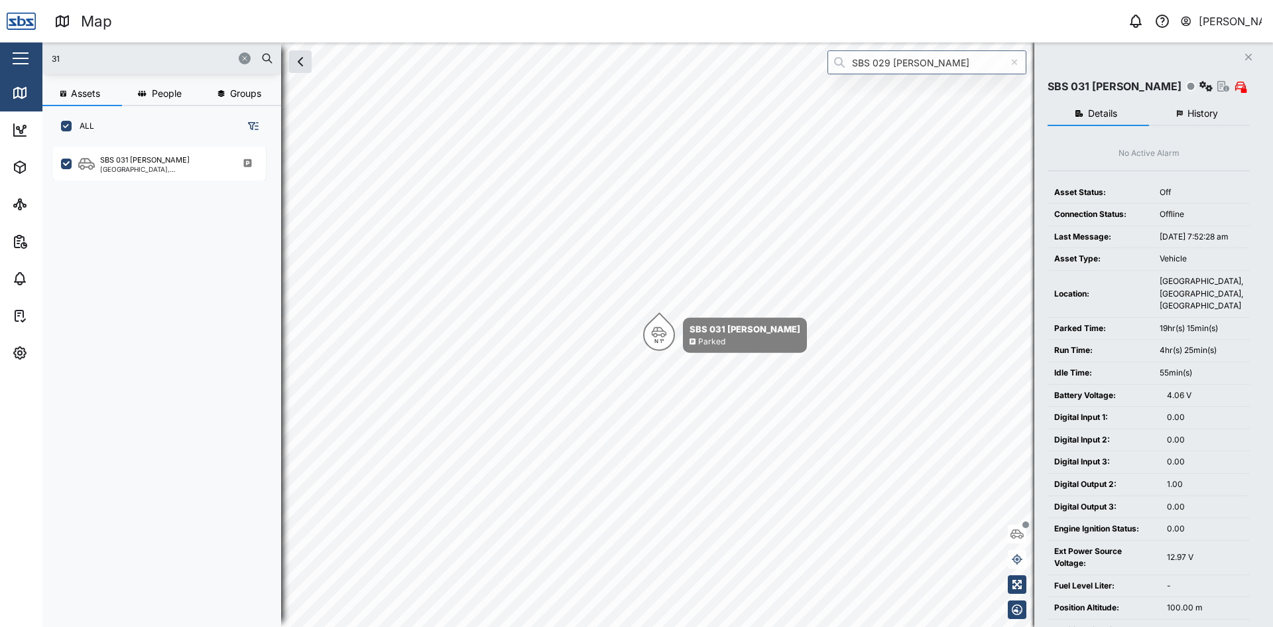
click at [1249, 59] on icon "Close" at bounding box center [1249, 57] width 8 height 11
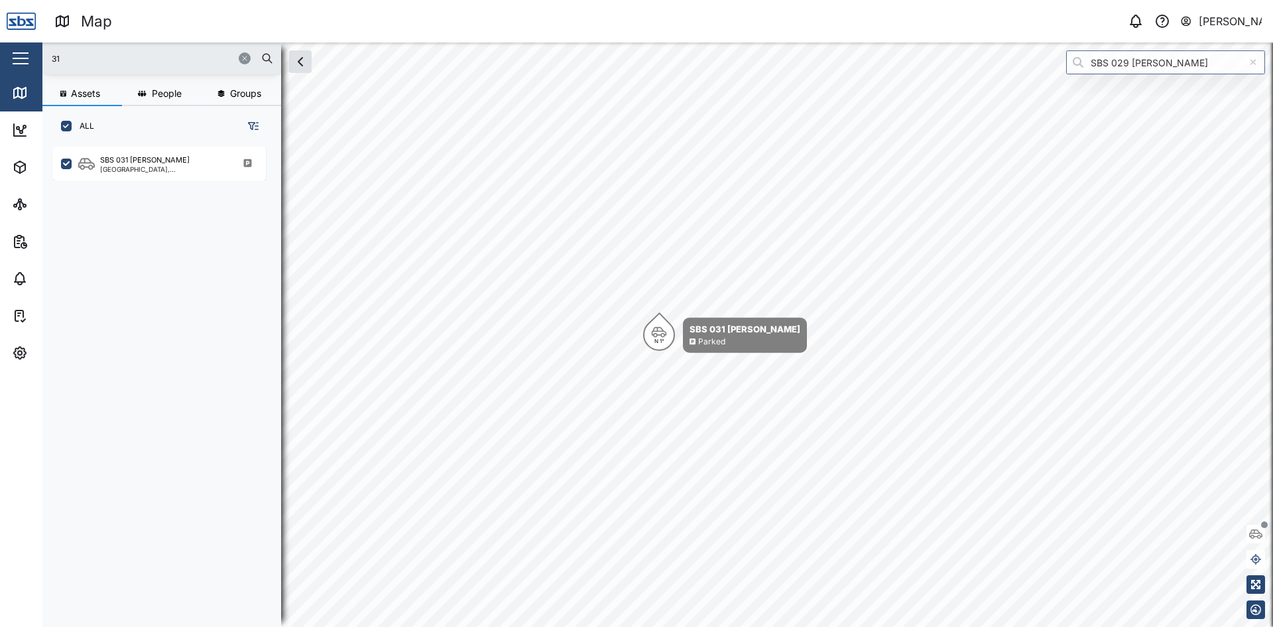
click at [247, 59] on icon "button" at bounding box center [245, 58] width 8 height 8
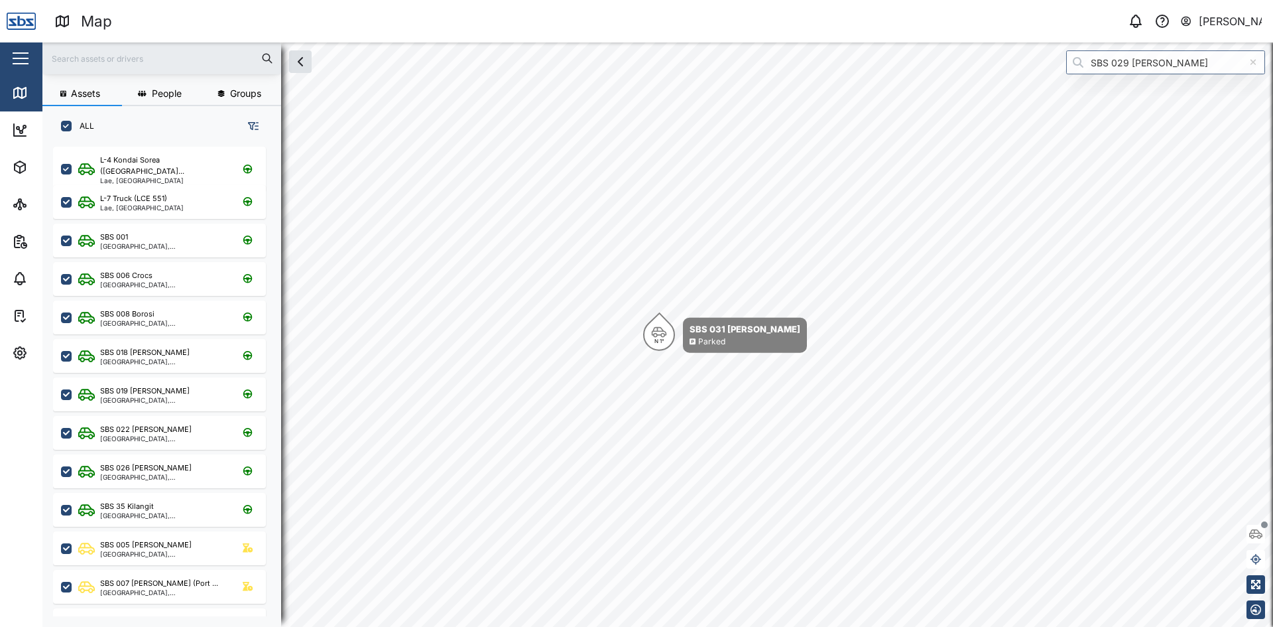
click at [131, 59] on input "text" at bounding box center [161, 58] width 223 height 20
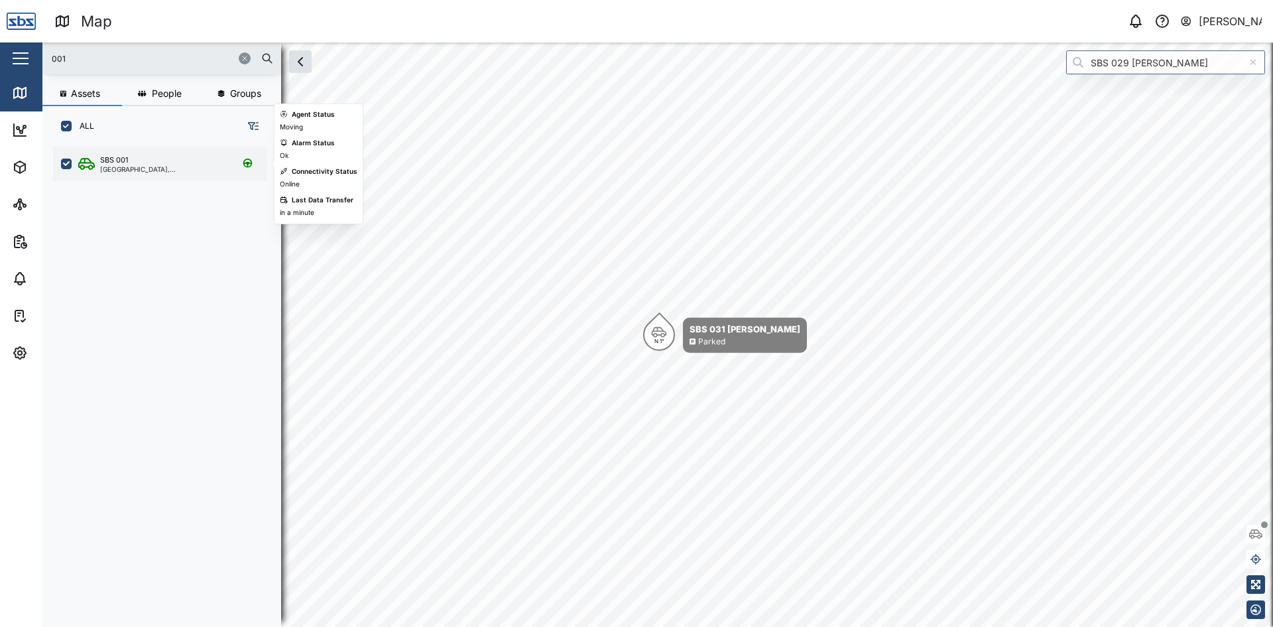
type input "001"
click at [150, 158] on div "SBS 001" at bounding box center [163, 160] width 127 height 11
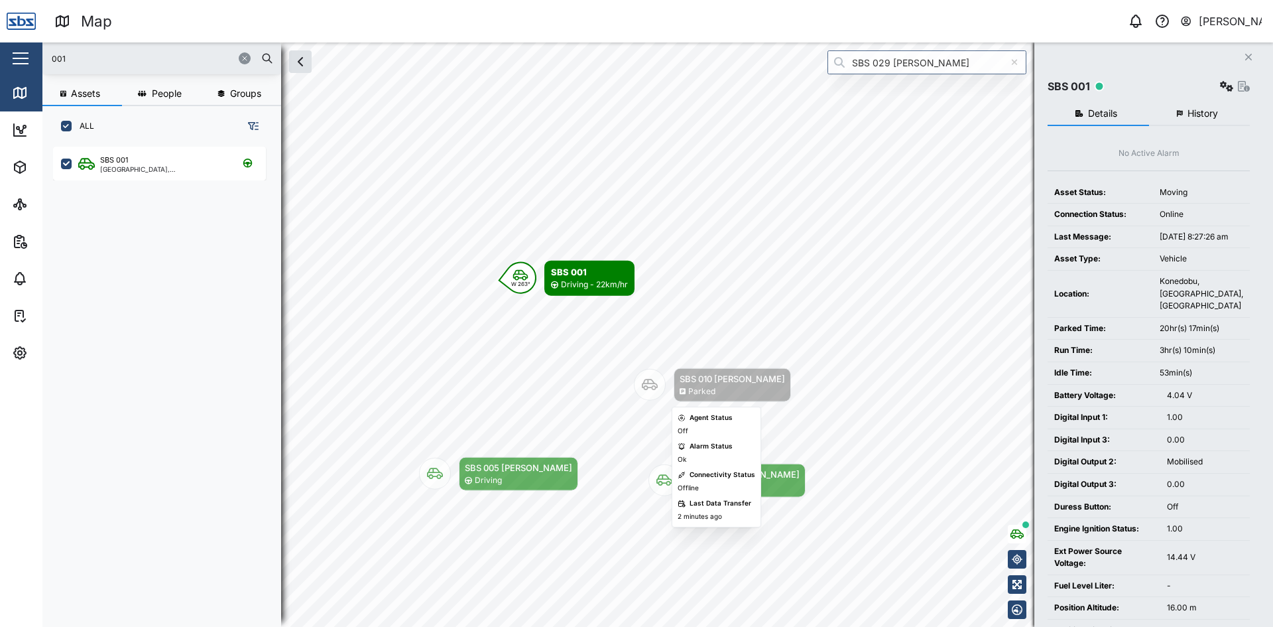
click at [703, 418] on body "Map 0 [PERSON_NAME] Close Map Dashboard Assets ATS Camera Generator Personnel T…" at bounding box center [636, 313] width 1273 height 627
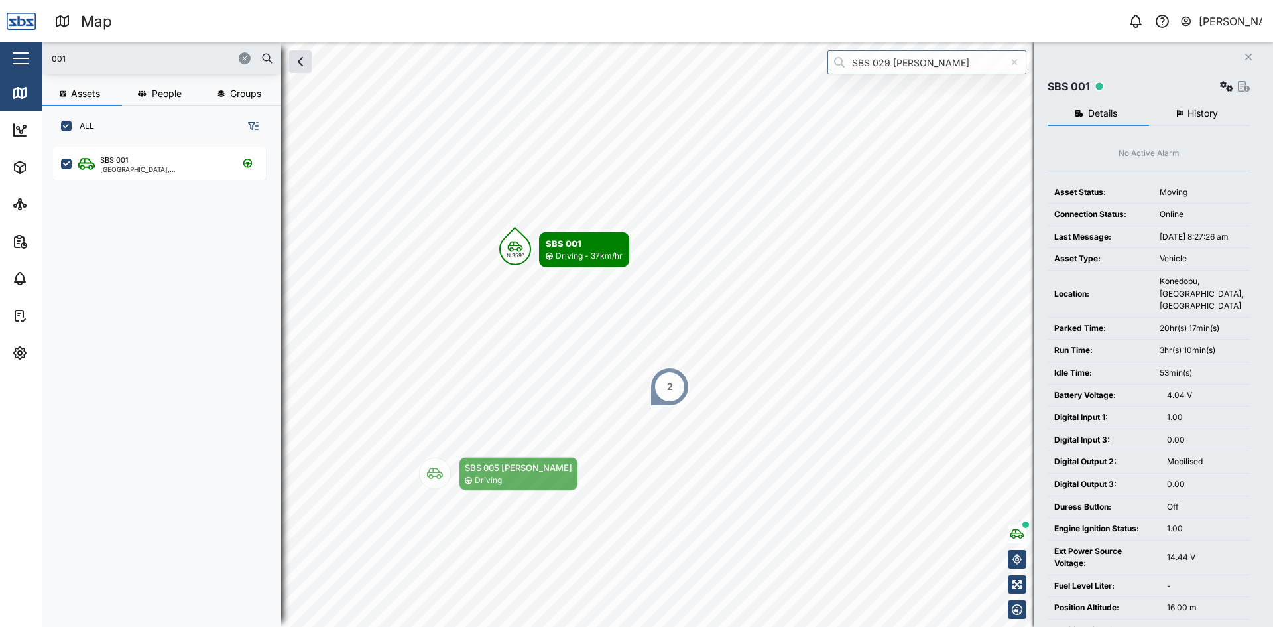
click at [1247, 50] on button "Close" at bounding box center [1249, 57] width 19 height 19
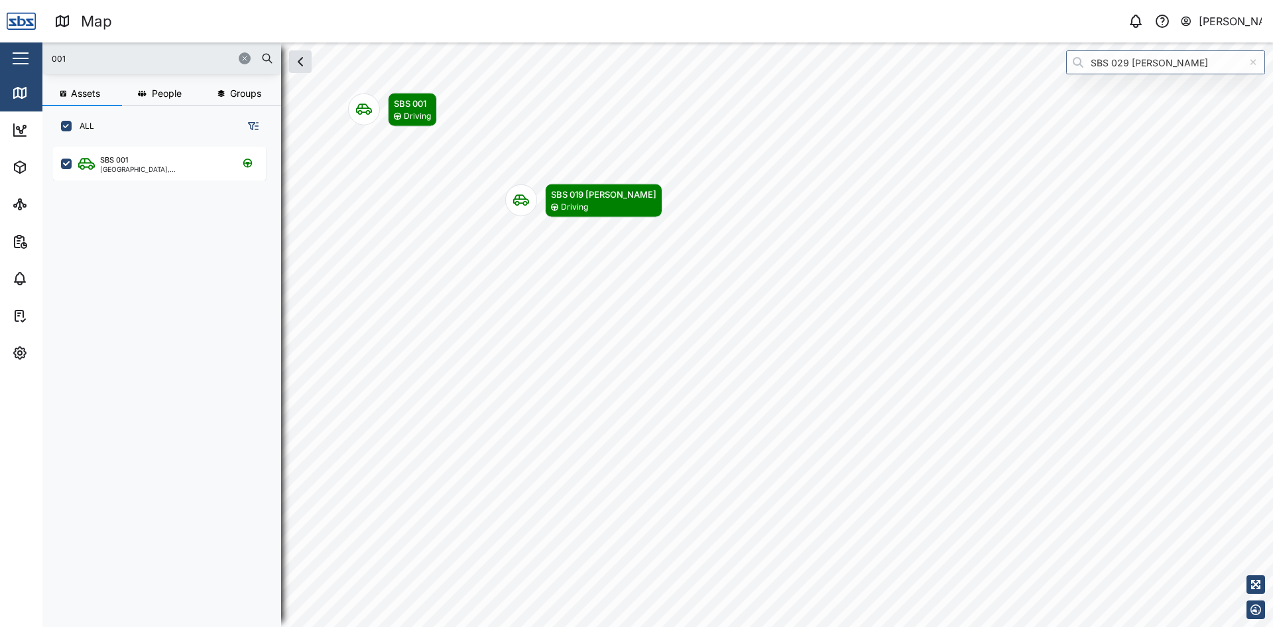
click at [245, 59] on icon "button" at bounding box center [245, 58] width 8 height 8
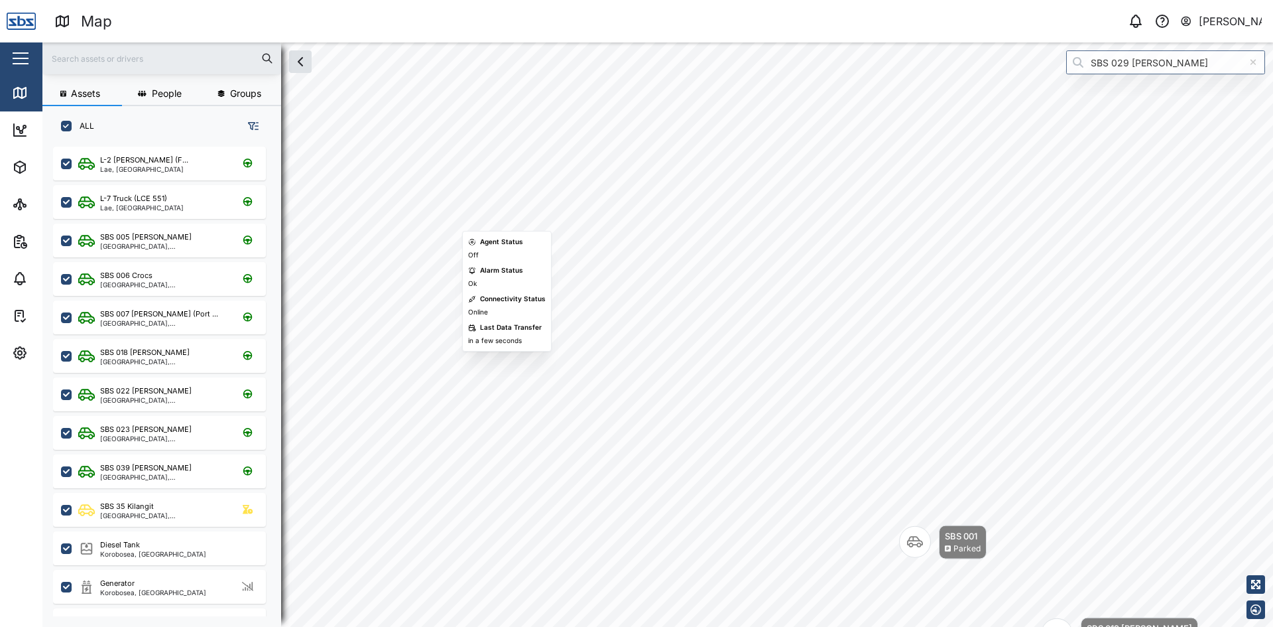
drag, startPoint x: 493, startPoint y: 196, endPoint x: 968, endPoint y: 530, distance: 580.9
click at [968, 530] on div "SBS 001" at bounding box center [963, 535] width 36 height 13
